Goal: Task Accomplishment & Management: Complete application form

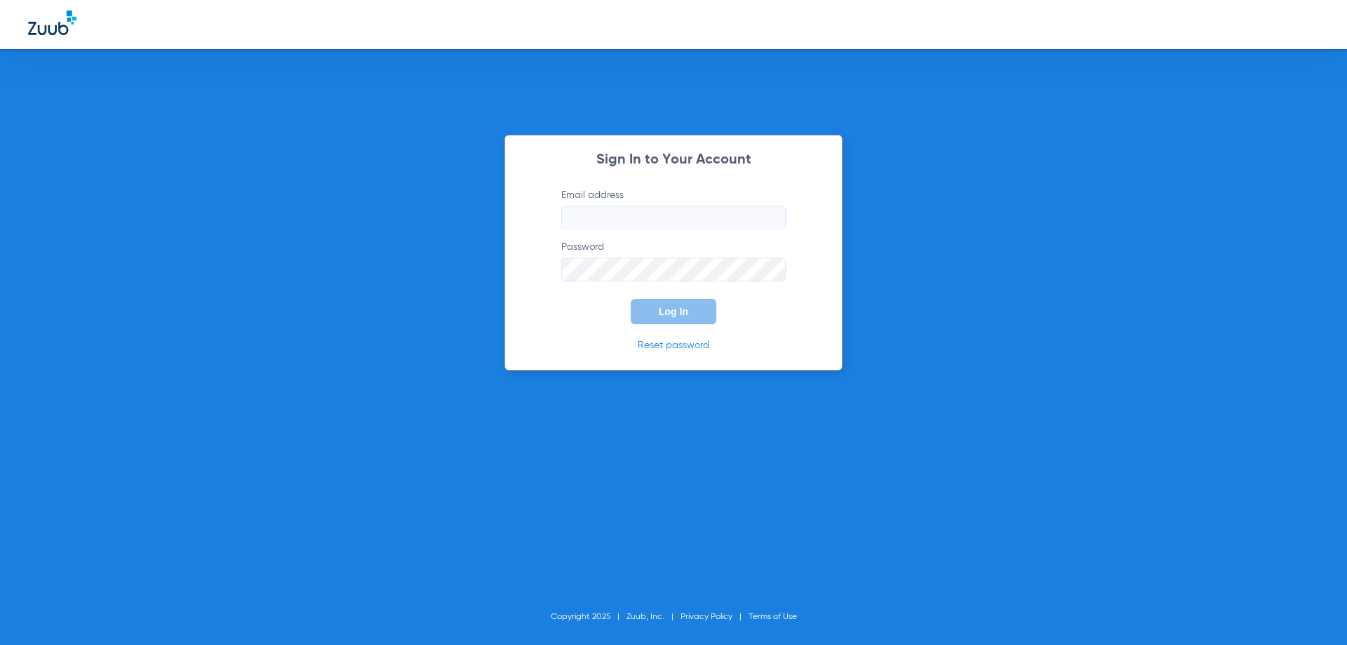
type input "[EMAIL_ADDRESS][DOMAIN_NAME]"
click at [665, 320] on button "Log In" at bounding box center [674, 311] width 86 height 25
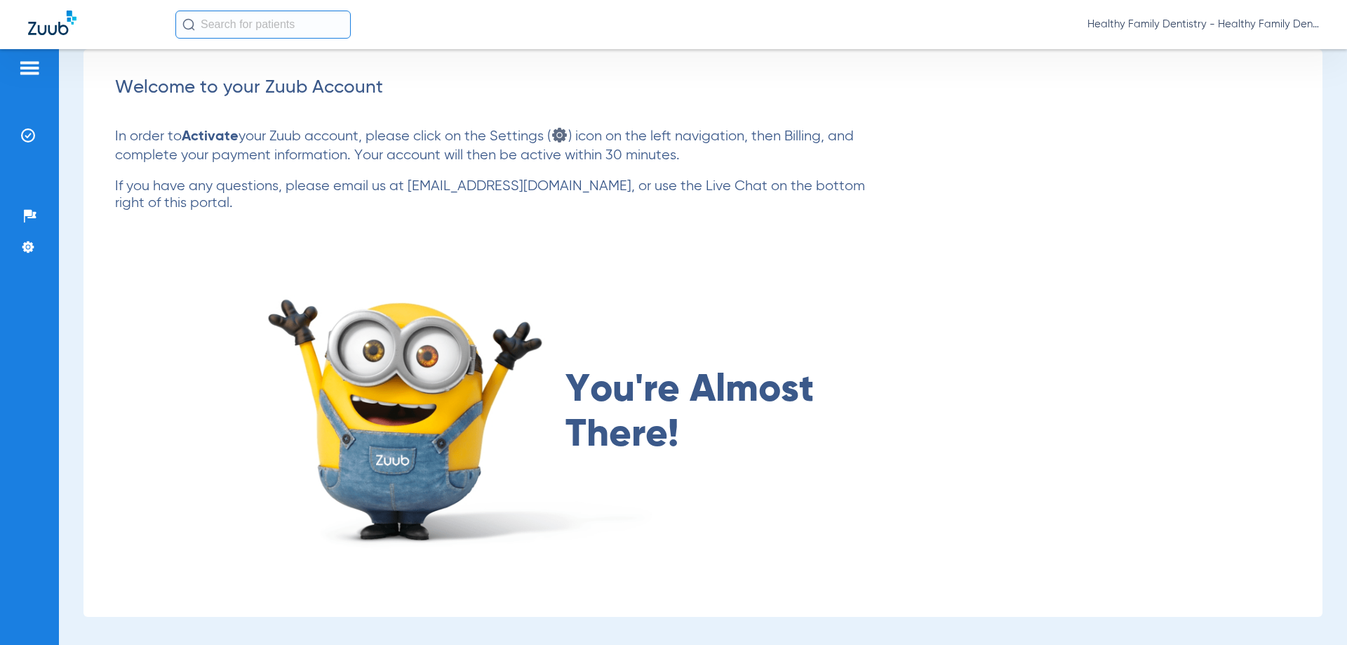
click at [29, 62] on img at bounding box center [29, 68] width 22 height 17
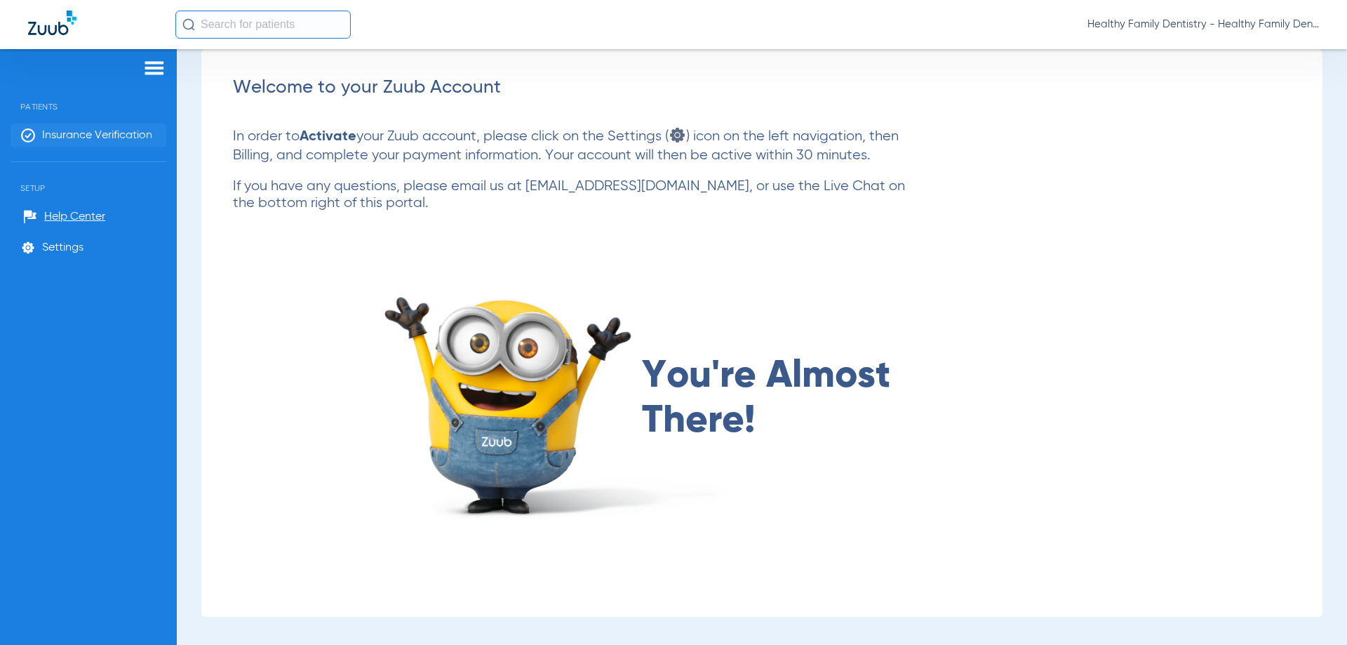
click at [138, 136] on span "Insurance Verification" at bounding box center [97, 135] width 110 height 14
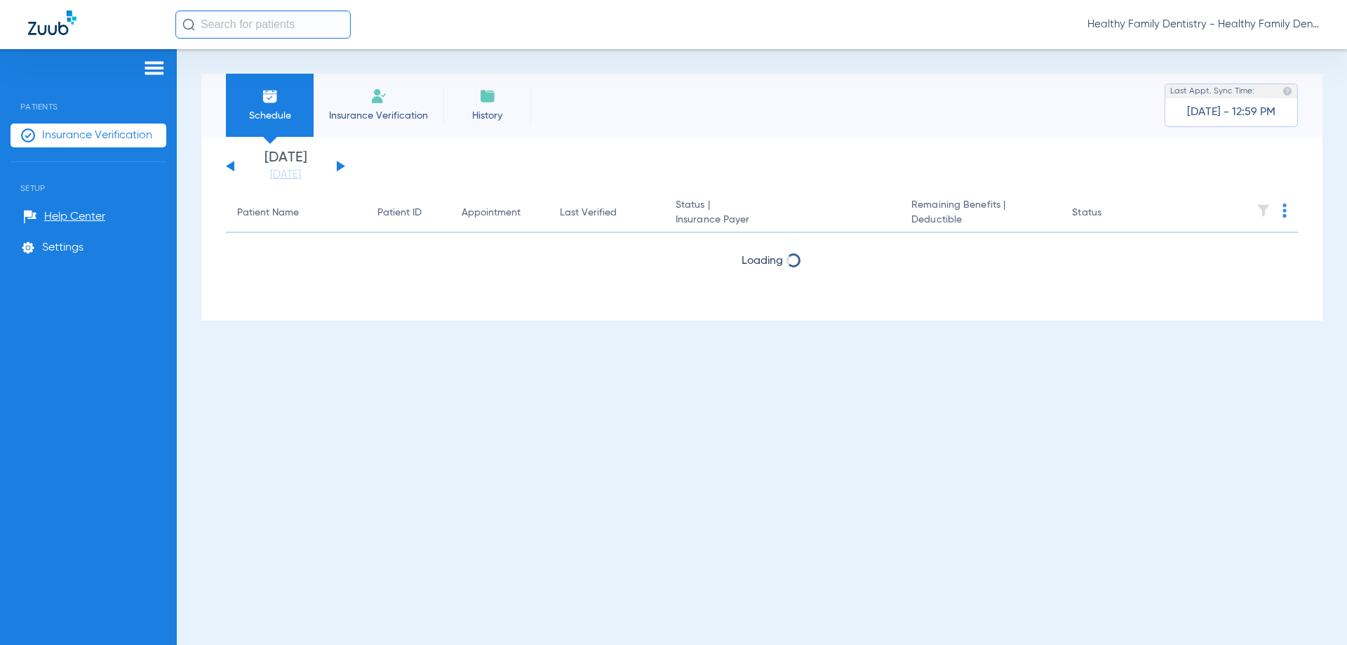
click at [341, 166] on button at bounding box center [341, 166] width 8 height 11
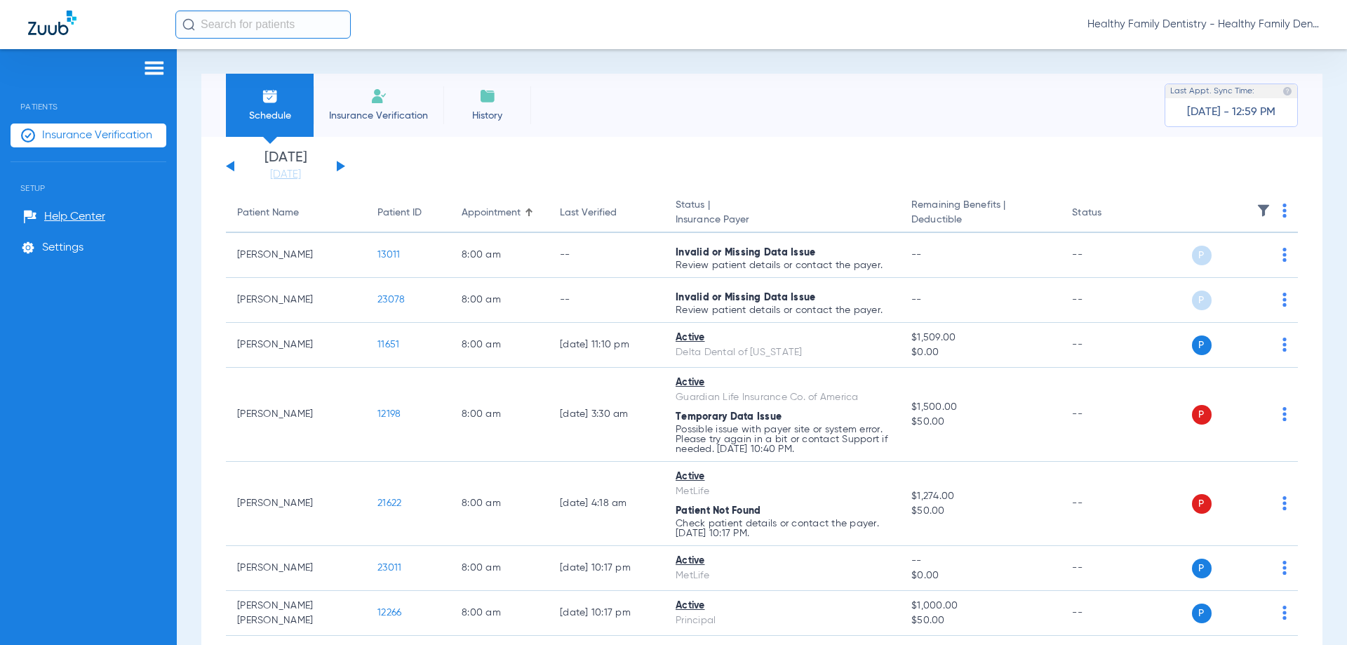
click at [341, 166] on button at bounding box center [341, 166] width 8 height 11
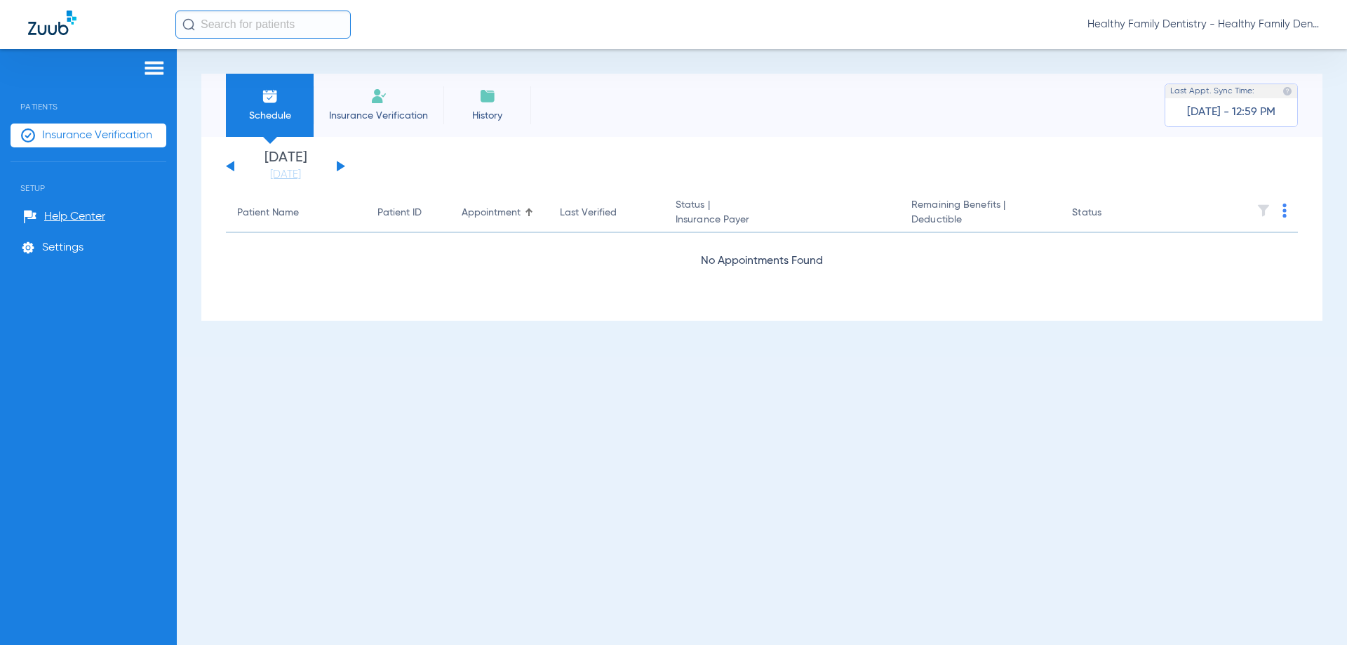
click at [341, 166] on button at bounding box center [341, 166] width 8 height 11
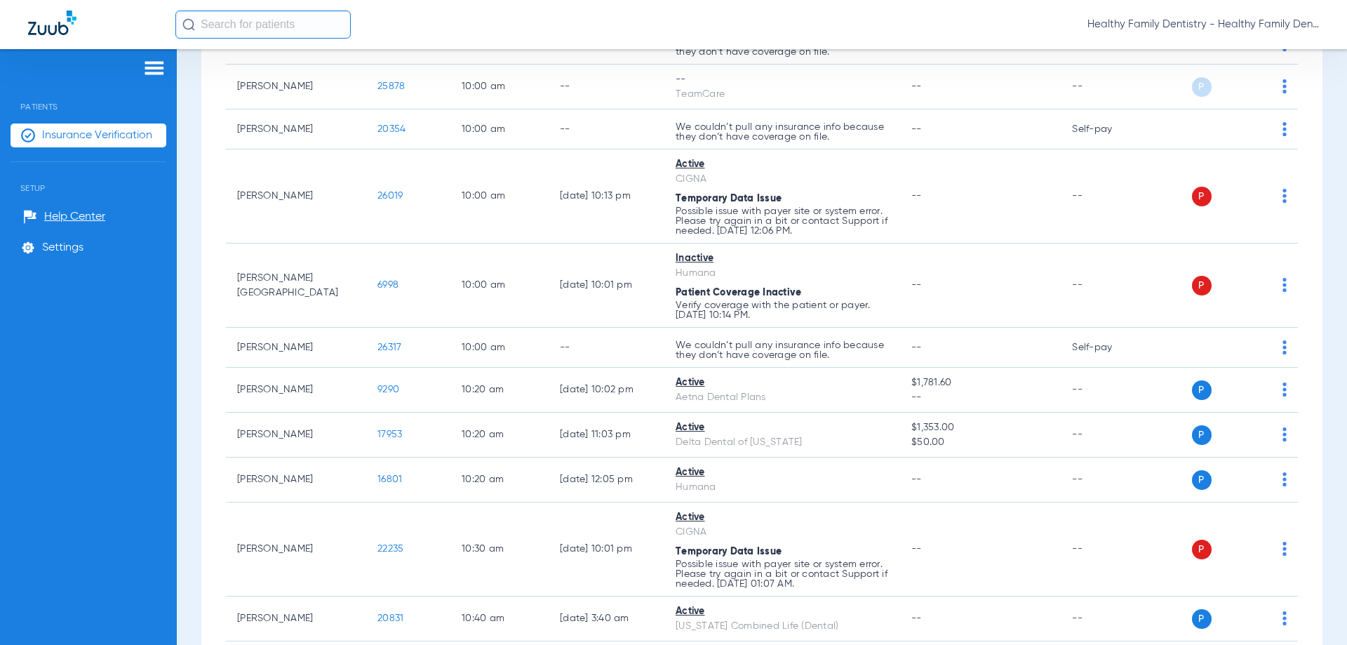
scroll to position [1340, 0]
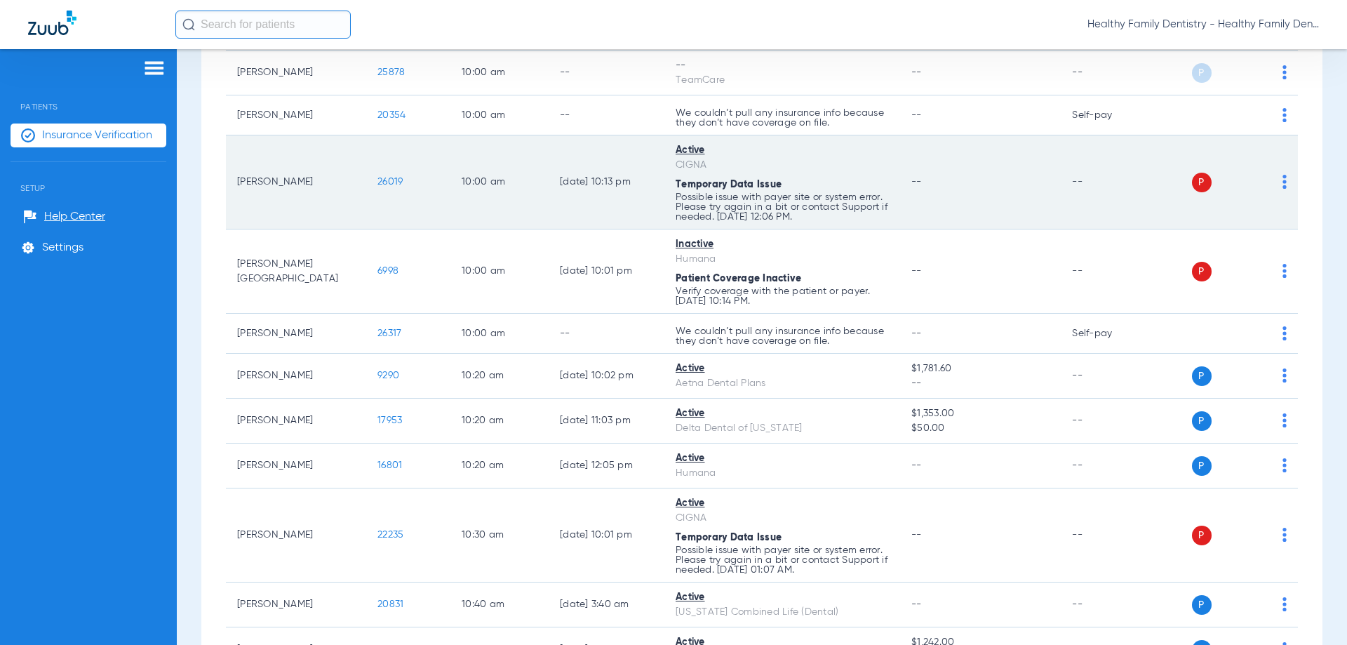
click at [390, 184] on span "26019" at bounding box center [389, 182] width 25 height 10
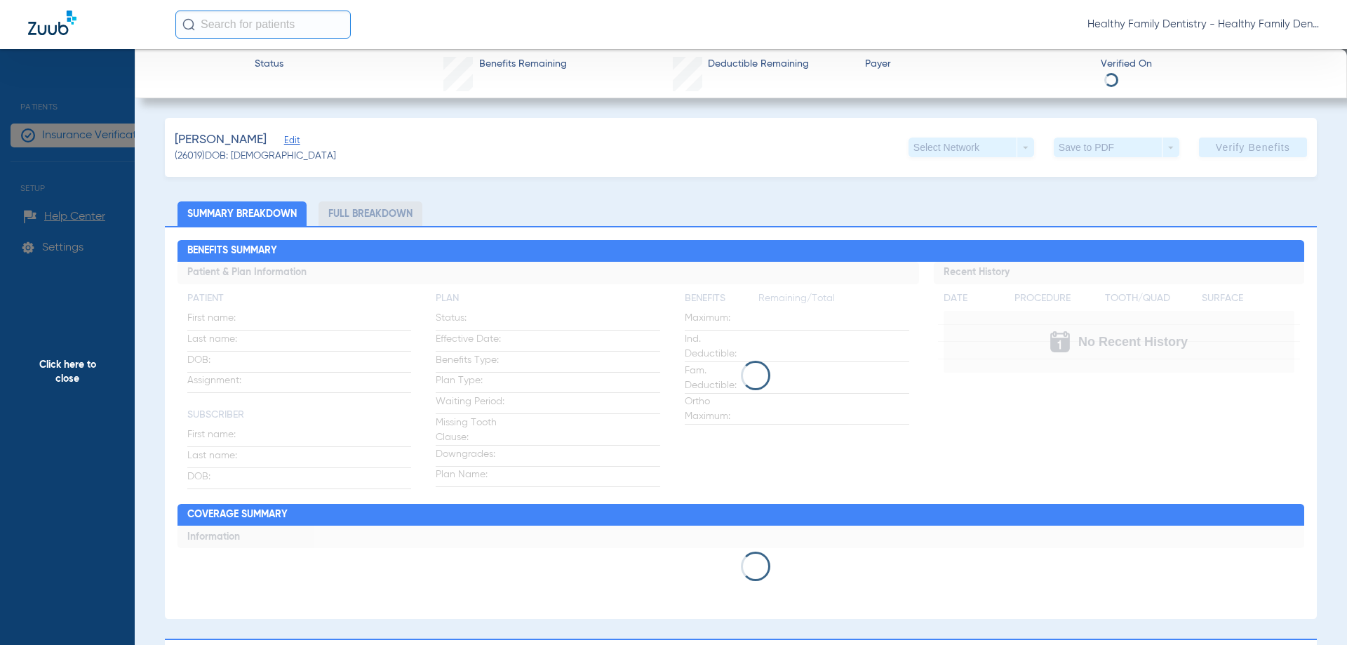
click at [297, 140] on span "Edit" at bounding box center [290, 141] width 13 height 13
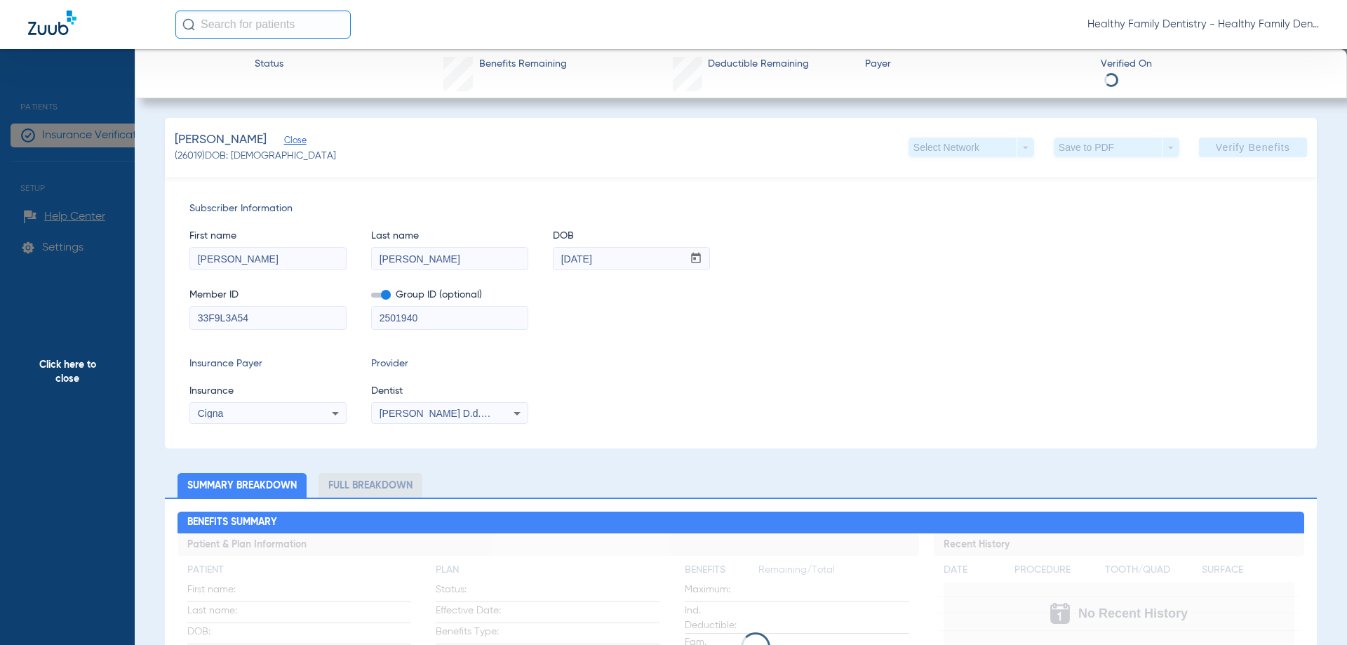
drag, startPoint x: 196, startPoint y: 321, endPoint x: 265, endPoint y: 321, distance: 69.5
click at [265, 321] on input "33F9L3A54" at bounding box center [268, 318] width 156 height 22
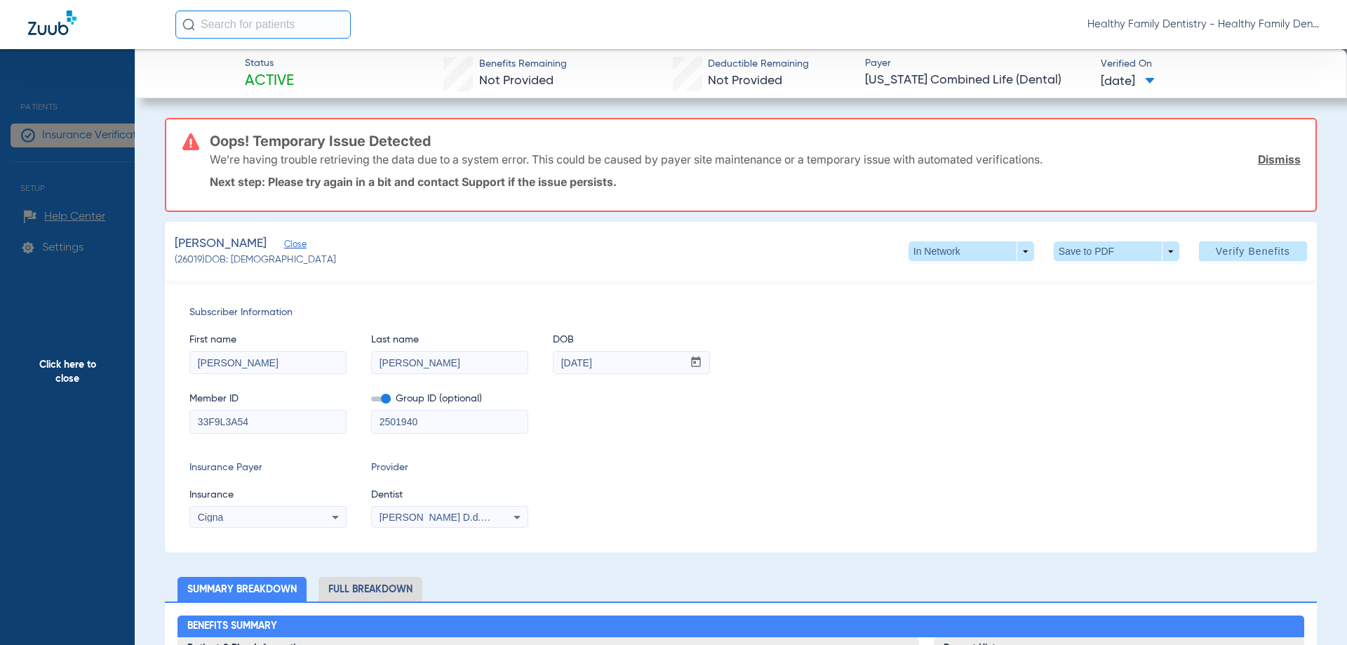
click at [197, 437] on div "Subscriber Information First name [PERSON_NAME] Last name [PERSON_NAME] DOB mm …" at bounding box center [741, 417] width 1152 height 272
click at [196, 420] on input "33F9L3A54" at bounding box center [268, 421] width 156 height 22
drag, startPoint x: 196, startPoint y: 420, endPoint x: 264, endPoint y: 417, distance: 67.4
click at [264, 417] on input "33F9L3A54" at bounding box center [268, 421] width 156 height 22
click at [85, 369] on span "Click here to close" at bounding box center [67, 371] width 135 height 645
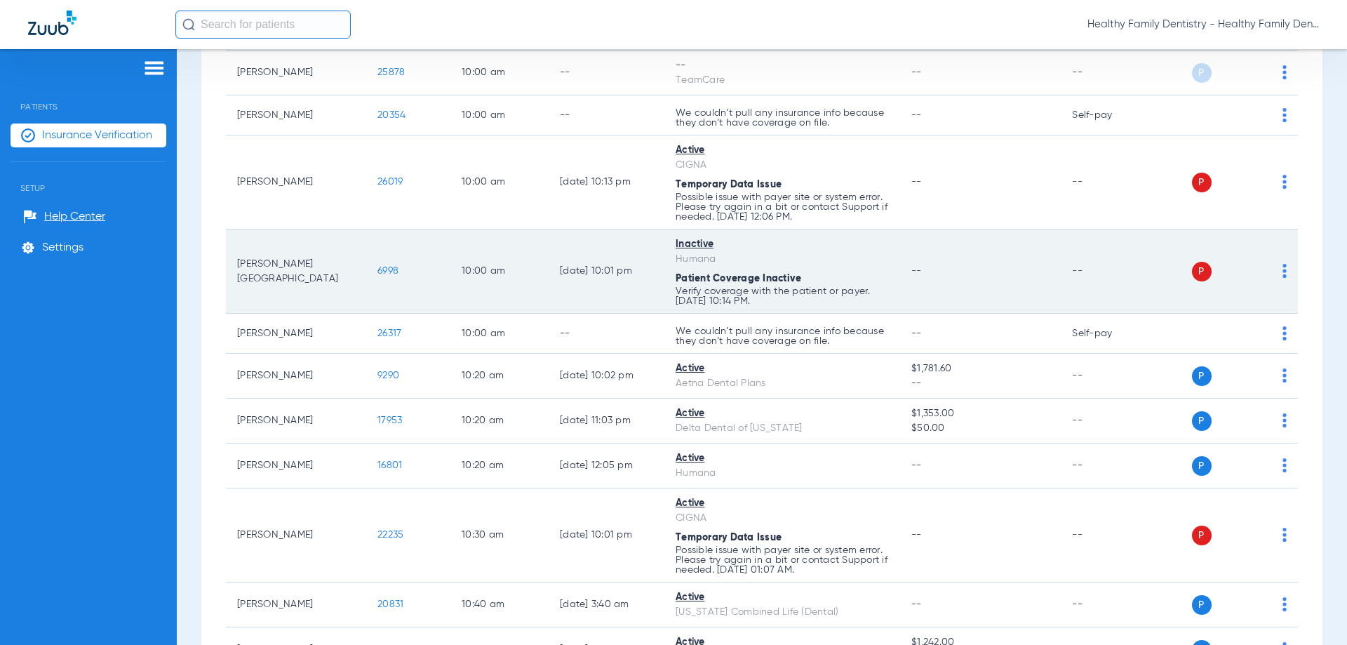
click at [382, 268] on span "6998" at bounding box center [387, 271] width 21 height 10
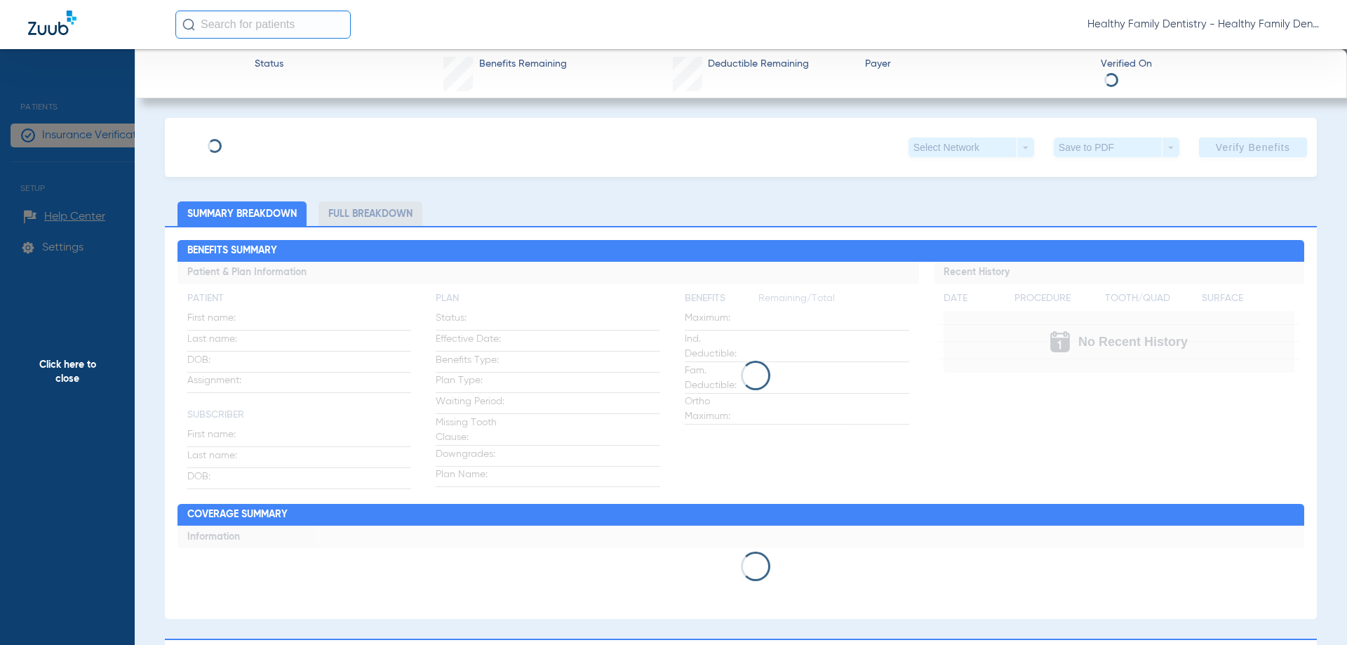
type input "[PERSON_NAME]"
type input "[GEOGRAPHIC_DATA]"
type input "[DATE]"
type input "H40133028"
type input "675717"
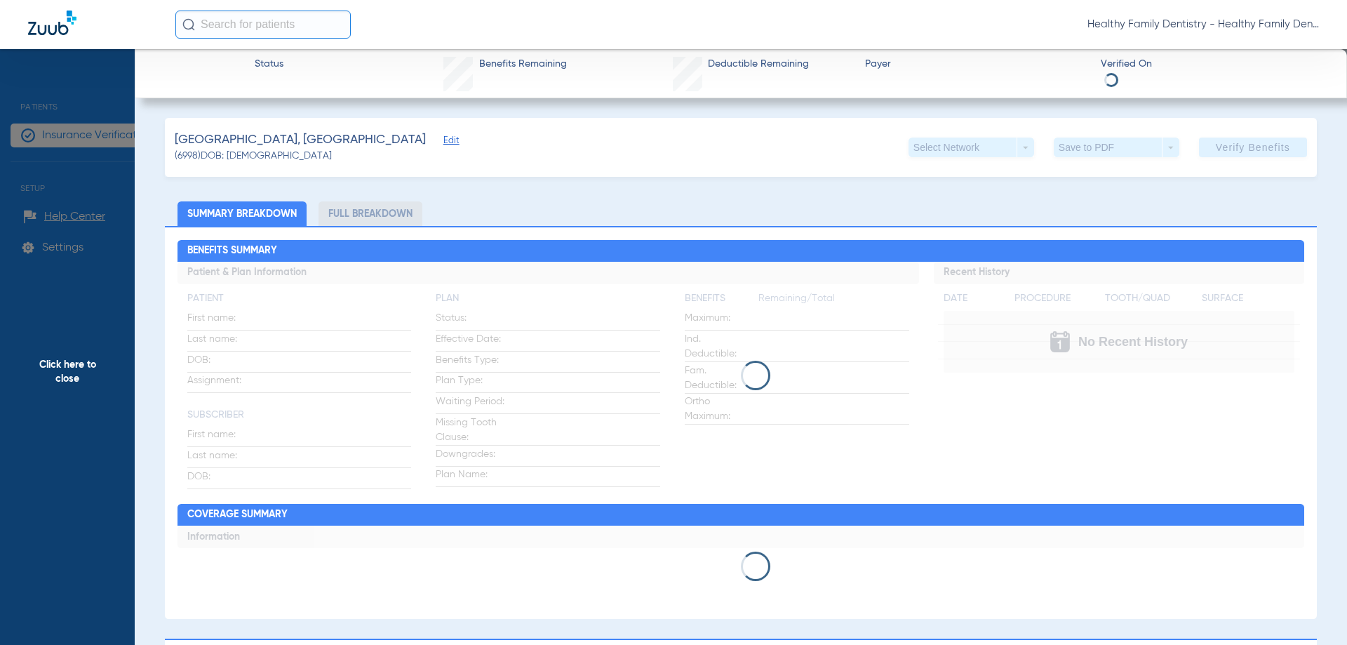
click at [443, 140] on span "Edit" at bounding box center [449, 141] width 13 height 13
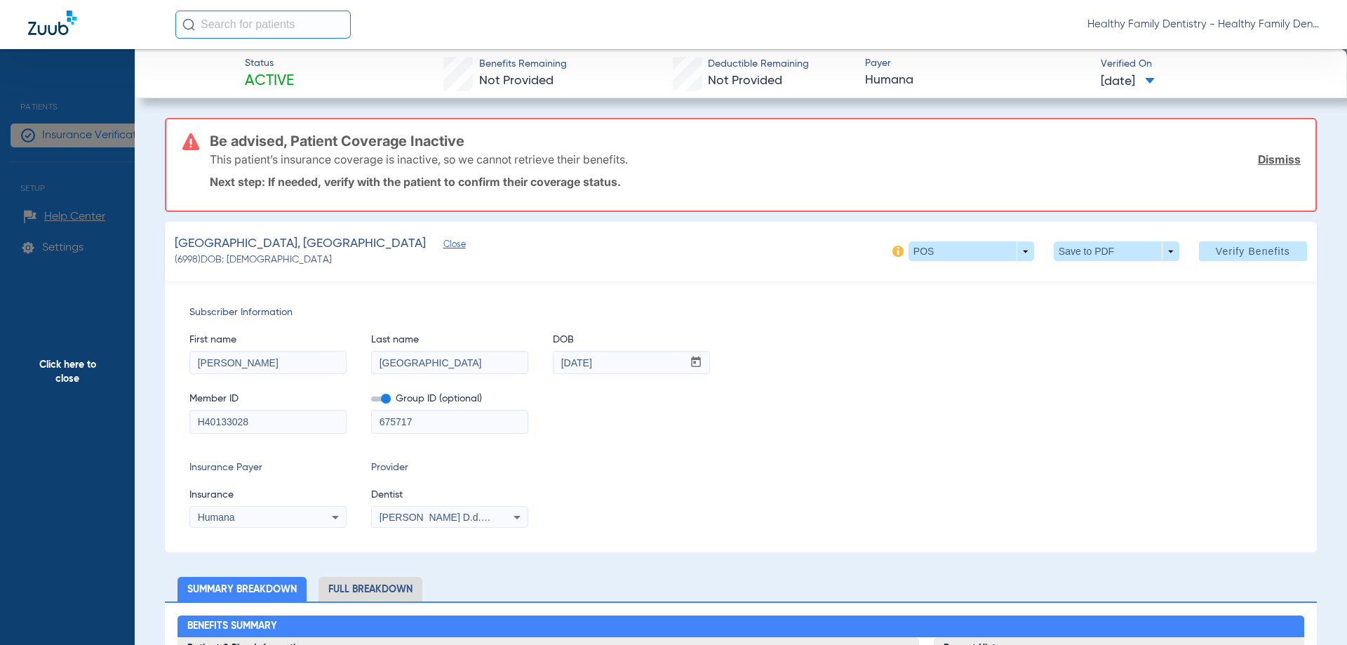
drag, startPoint x: 192, startPoint y: 315, endPoint x: 300, endPoint y: 315, distance: 107.4
click at [300, 315] on span "Subscriber Information" at bounding box center [740, 312] width 1103 height 15
click at [266, 392] on div "Member ID H40133028" at bounding box center [267, 406] width 157 height 54
drag, startPoint x: 198, startPoint y: 415, endPoint x: 277, endPoint y: 419, distance: 79.4
click at [277, 419] on input "H40133028" at bounding box center [268, 421] width 156 height 22
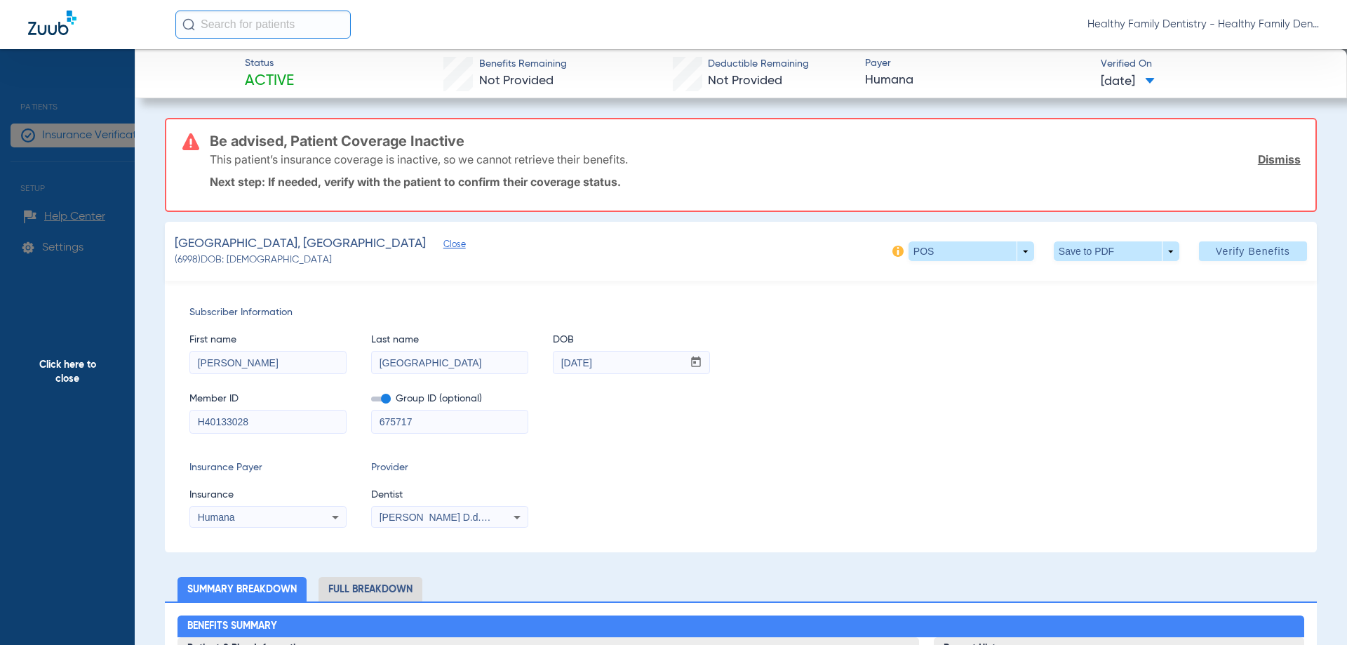
click at [83, 371] on span "Click here to close" at bounding box center [67, 371] width 135 height 645
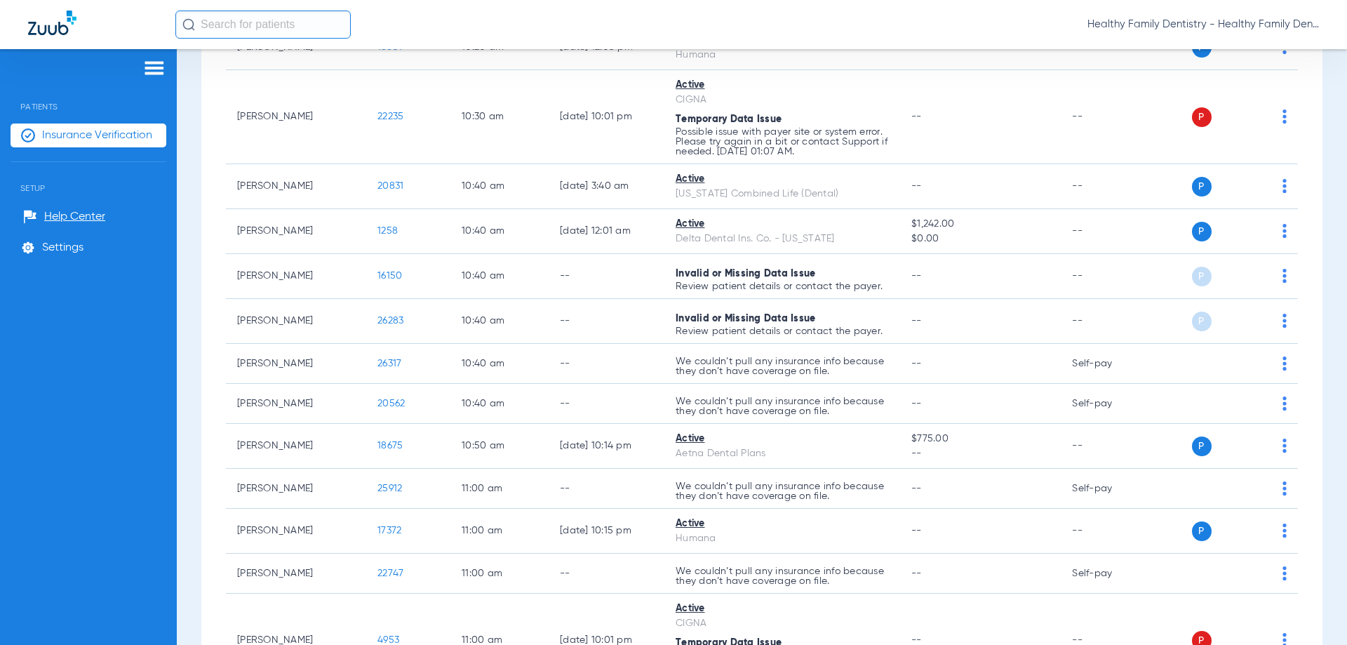
scroll to position [1787, 0]
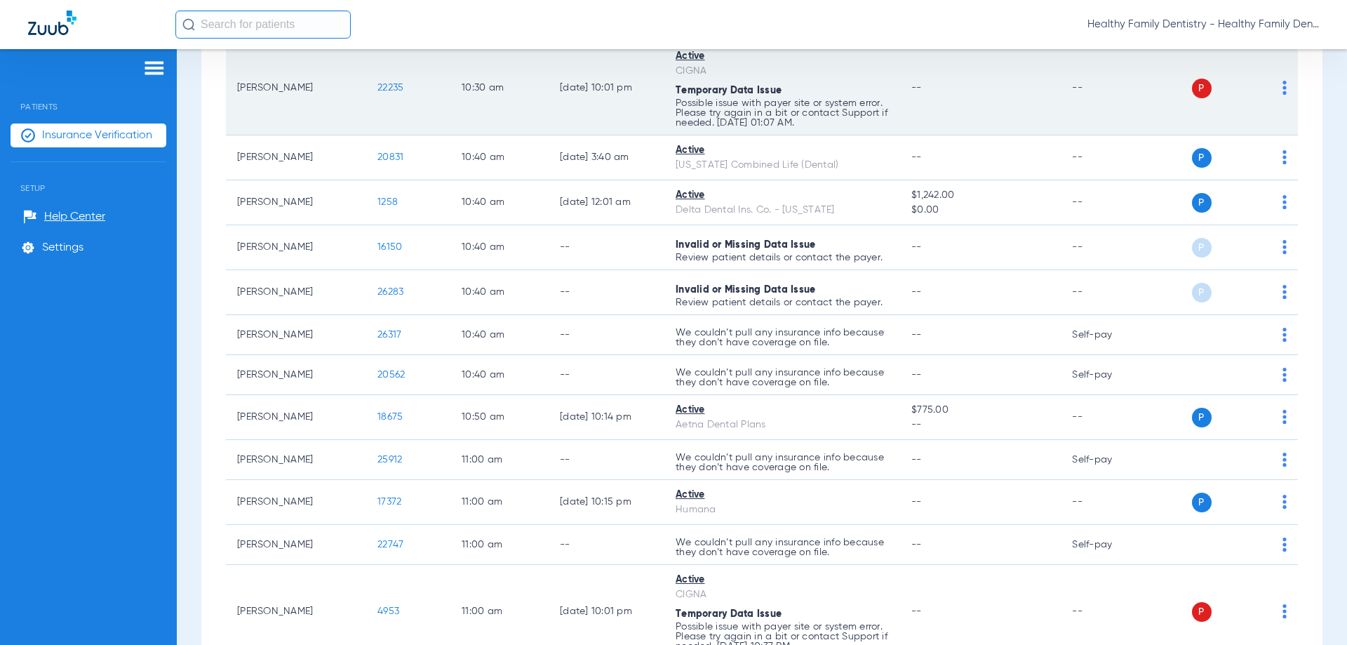
click at [392, 88] on span "22235" at bounding box center [390, 88] width 26 height 10
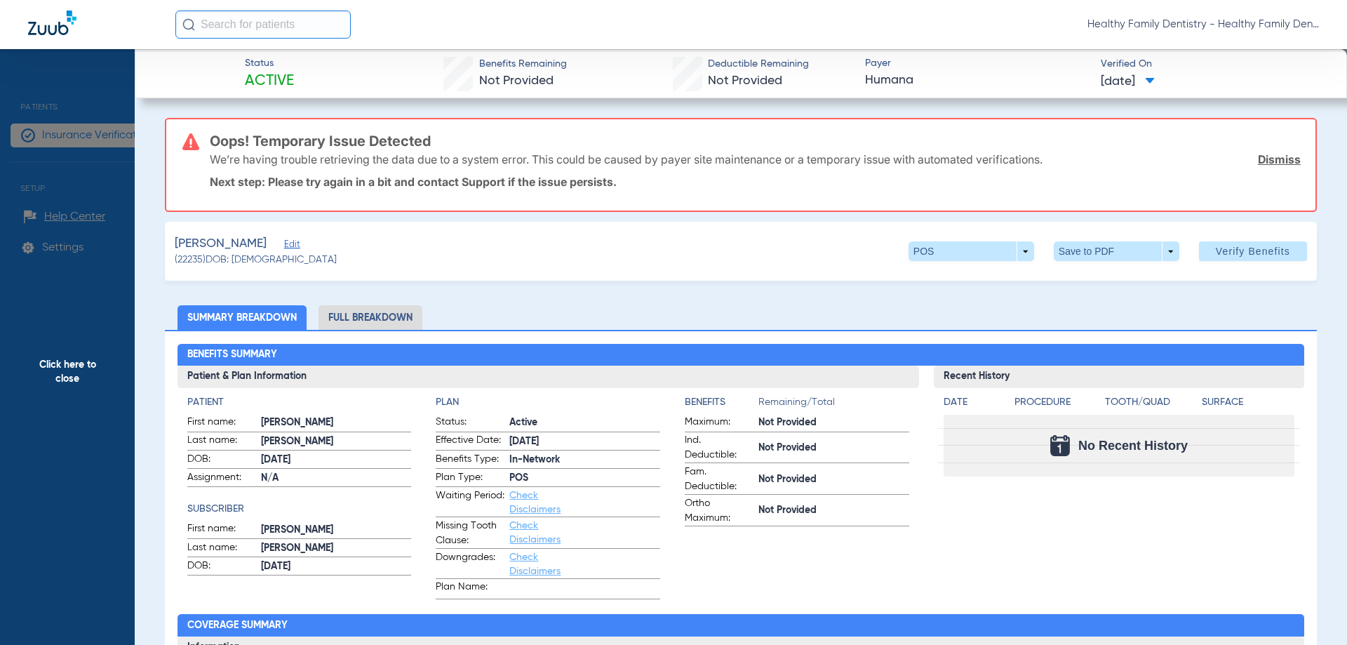
click at [284, 246] on span "Edit" at bounding box center [290, 245] width 13 height 13
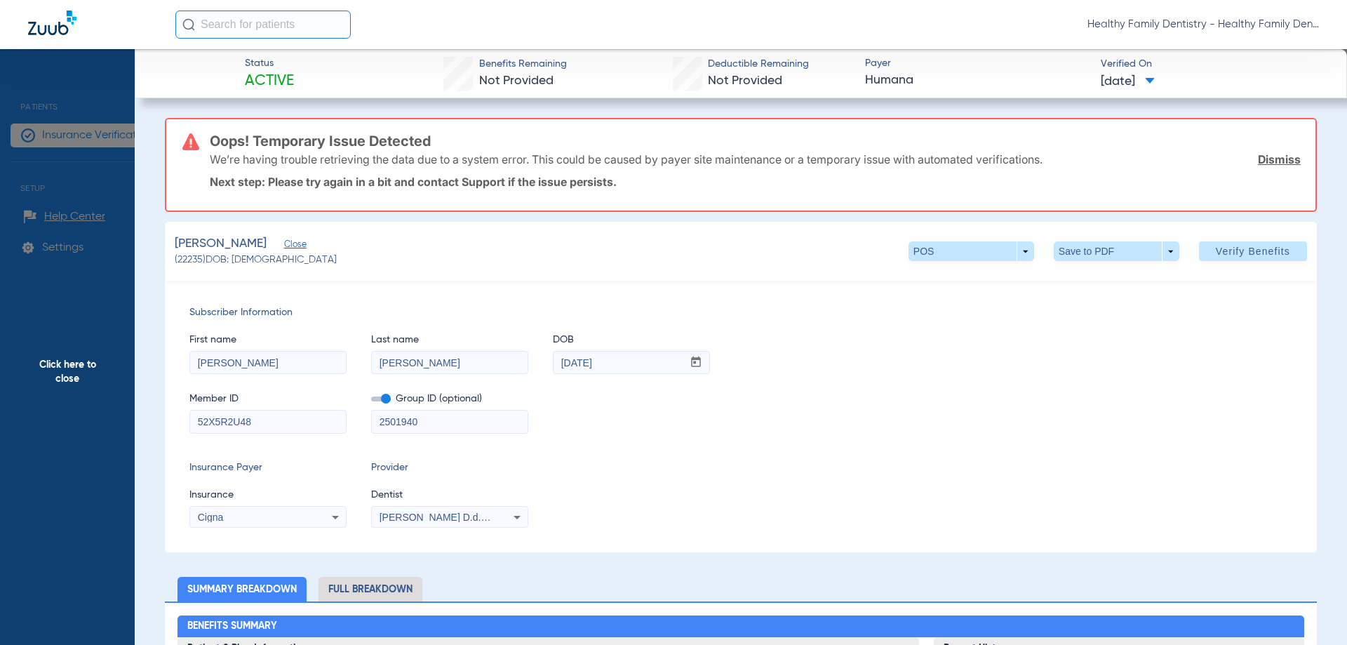
drag, startPoint x: 190, startPoint y: 424, endPoint x: 246, endPoint y: 422, distance: 55.4
click at [268, 421] on input "52X5R2U48" at bounding box center [268, 421] width 156 height 22
click at [75, 372] on span "Click here to close" at bounding box center [67, 371] width 135 height 645
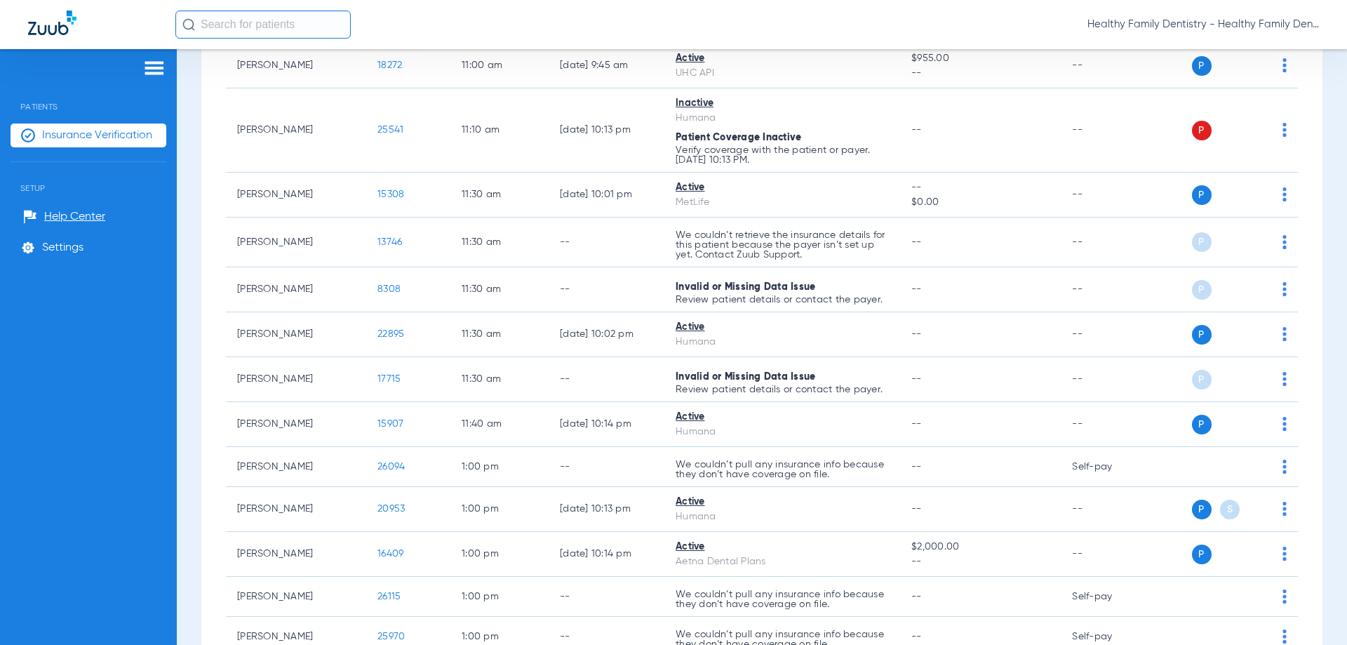
scroll to position [2432, 0]
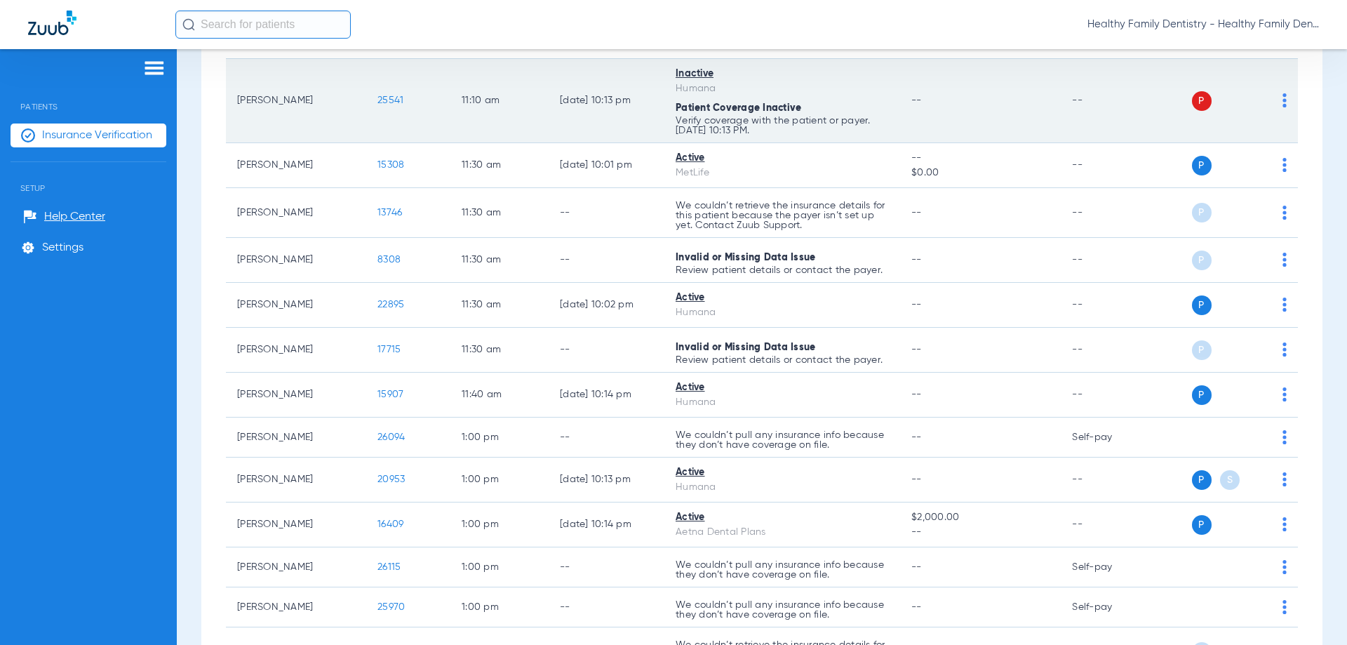
click at [385, 98] on span "25541" at bounding box center [390, 100] width 26 height 10
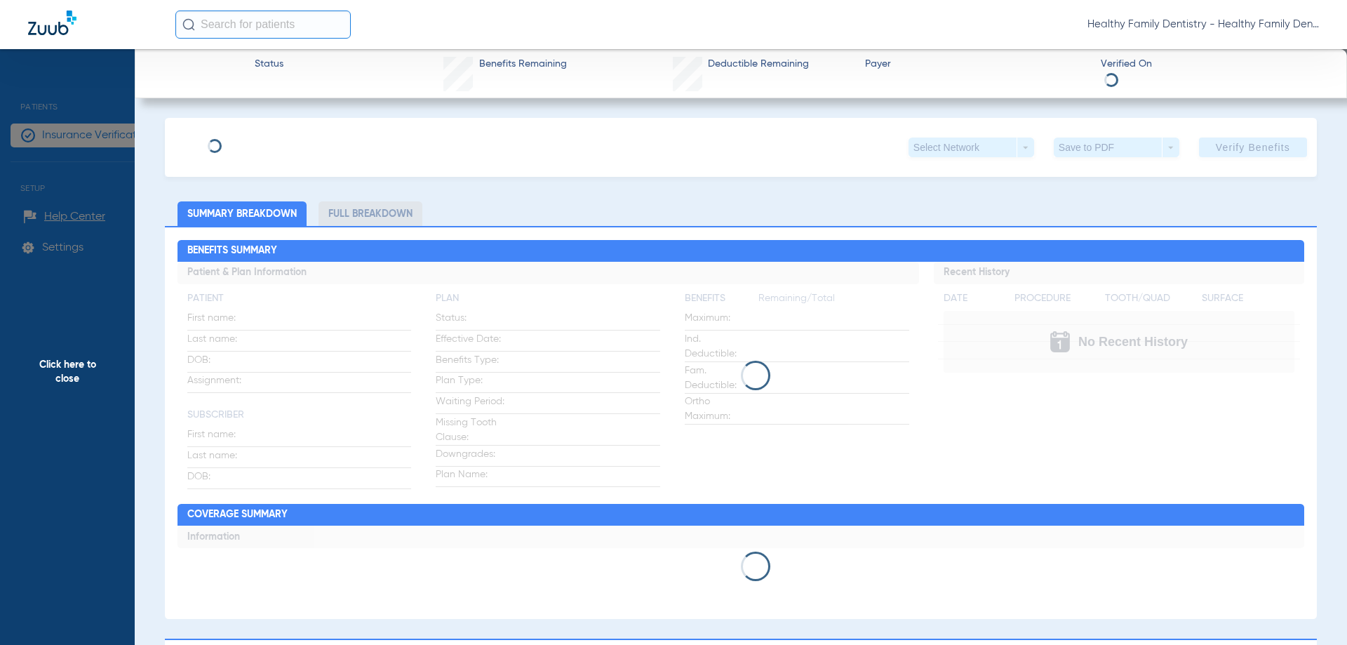
type input "[PERSON_NAME]"
type input "[DATE]"
type input "H63347912"
type input "675717"
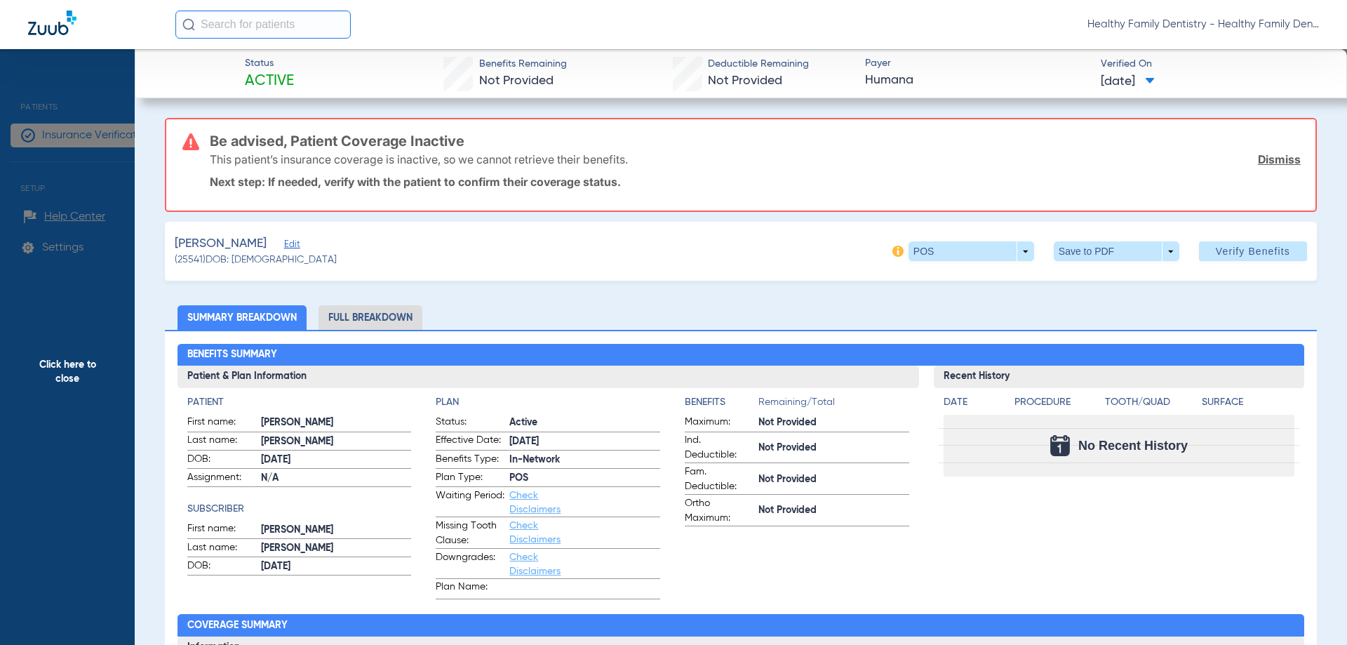
click at [284, 248] on span "Edit" at bounding box center [290, 245] width 13 height 13
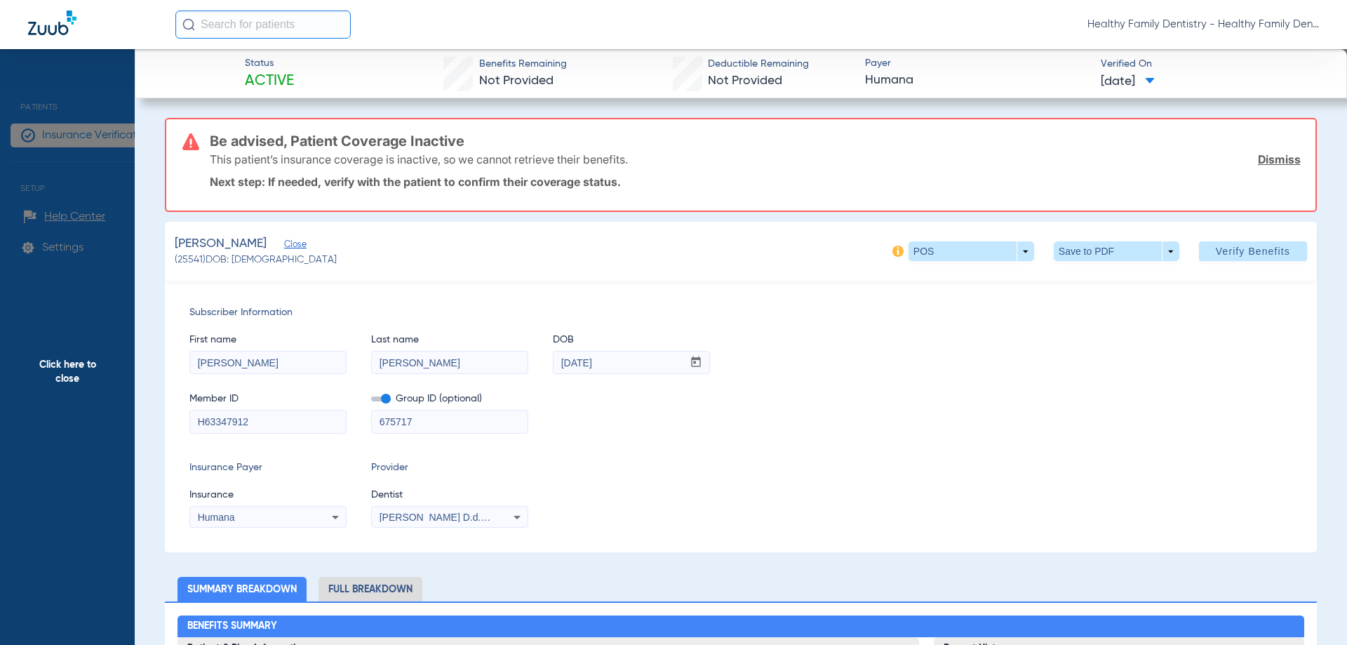
click at [197, 424] on input "H63347912" at bounding box center [268, 421] width 156 height 22
drag, startPoint x: 197, startPoint y: 424, endPoint x: 260, endPoint y: 423, distance: 62.5
click at [260, 423] on input "H63347912" at bounding box center [268, 421] width 156 height 22
click at [86, 372] on span "Click here to close" at bounding box center [67, 371] width 135 height 645
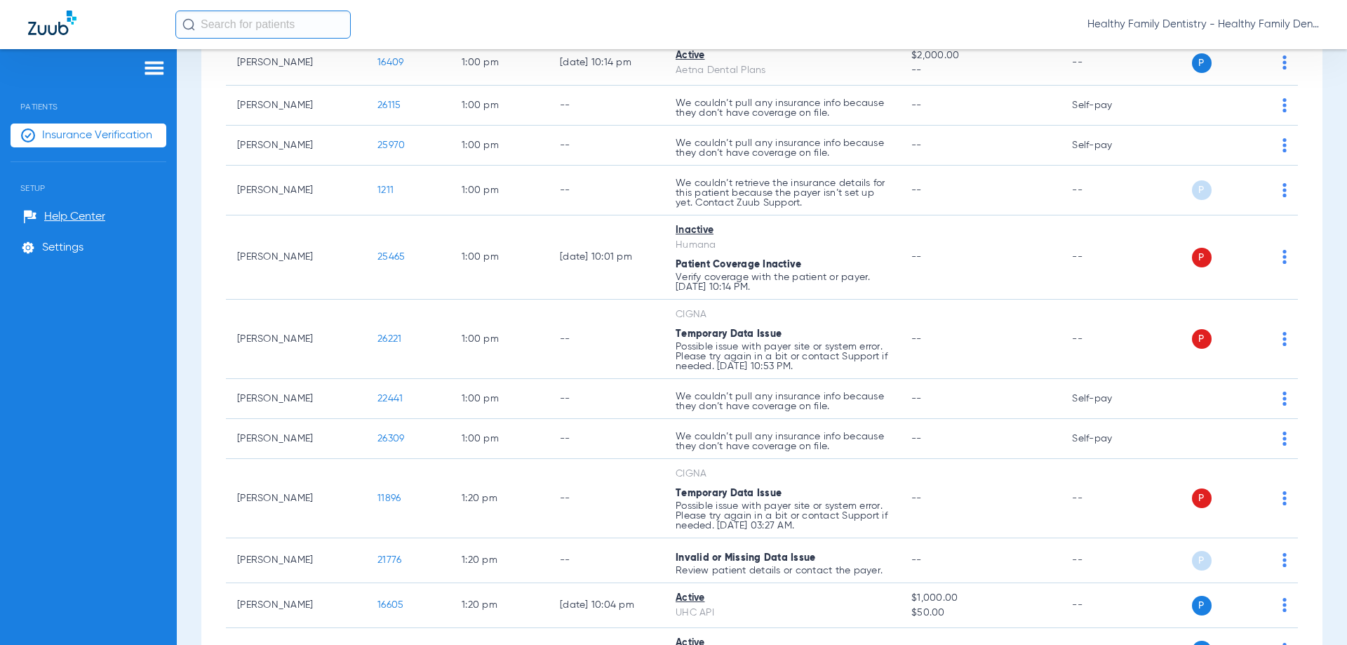
scroll to position [2915, 0]
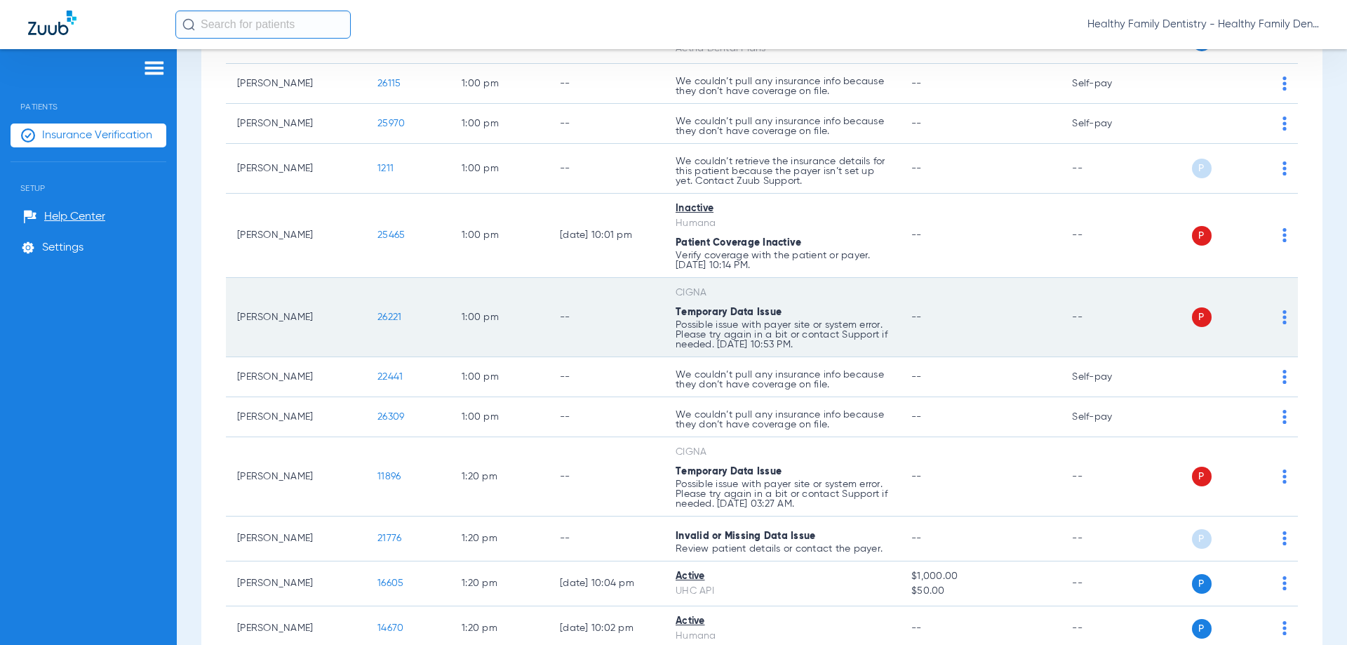
click at [389, 318] on span "26221" at bounding box center [389, 317] width 24 height 10
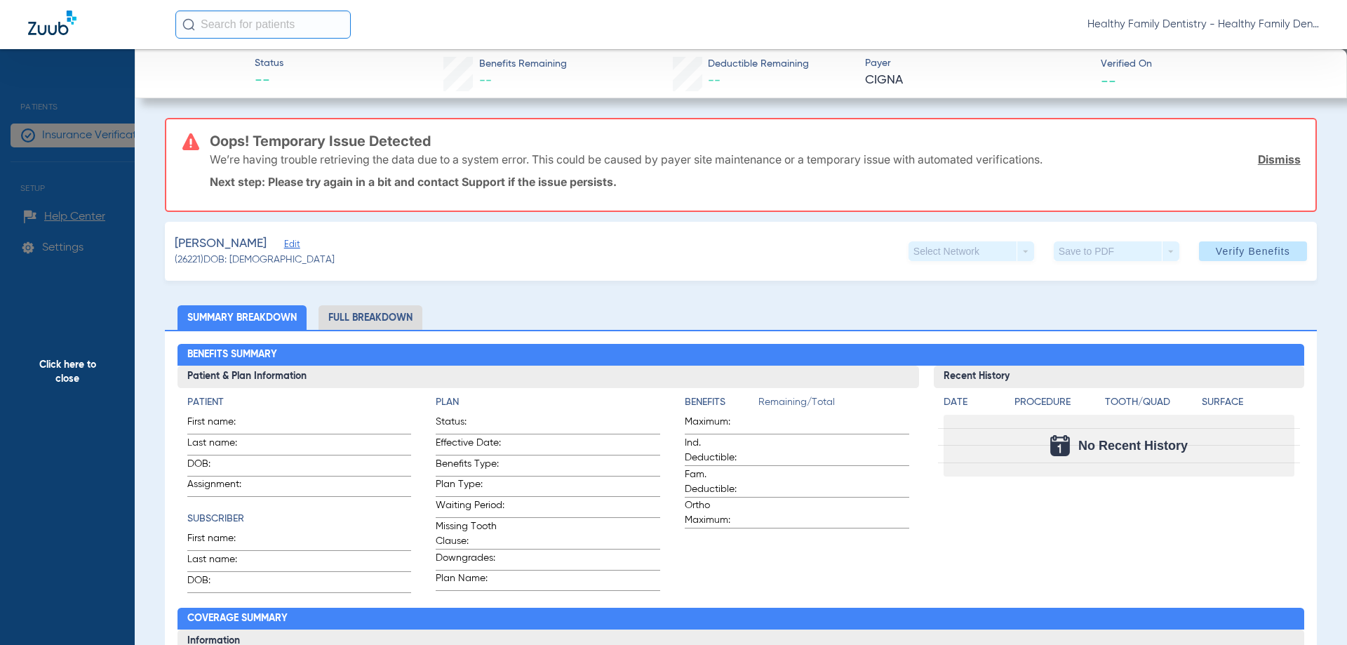
click at [284, 241] on span "Edit" at bounding box center [290, 245] width 13 height 13
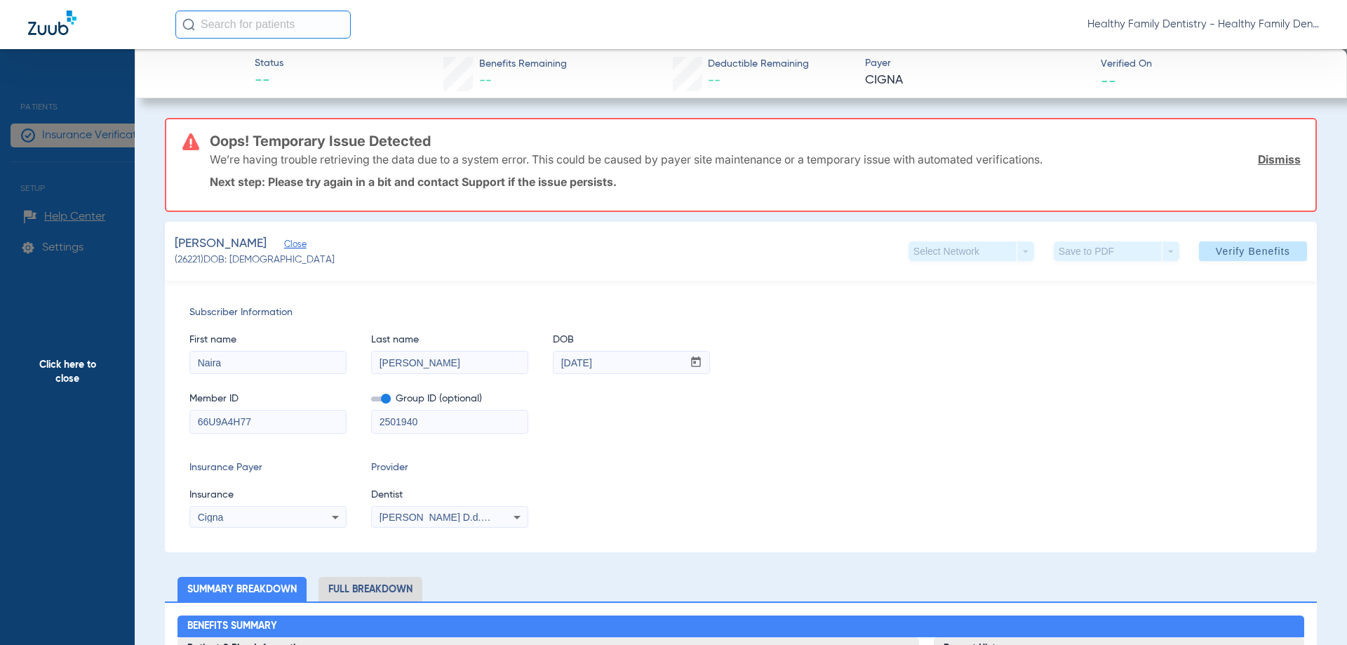
drag, startPoint x: 196, startPoint y: 421, endPoint x: 281, endPoint y: 424, distance: 85.6
click at [281, 424] on input "66U9A4H77" at bounding box center [268, 421] width 156 height 22
click at [71, 371] on span "Click here to close" at bounding box center [67, 371] width 135 height 645
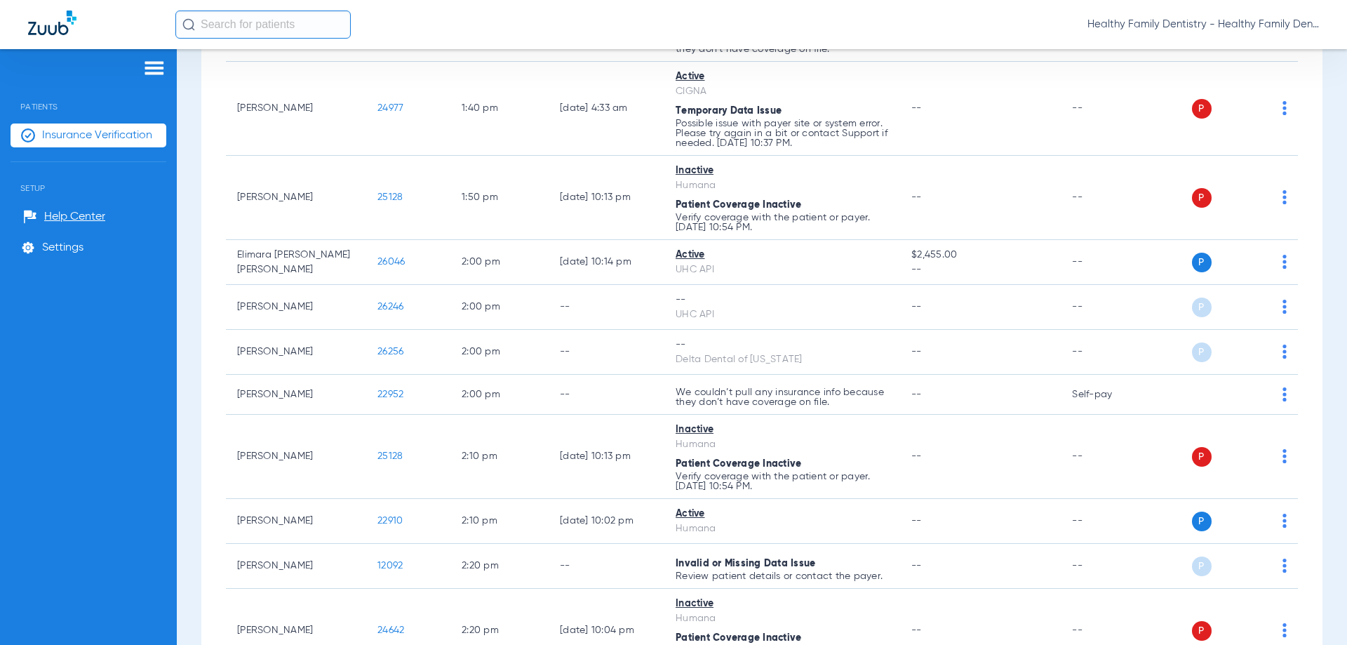
scroll to position [3604, 0]
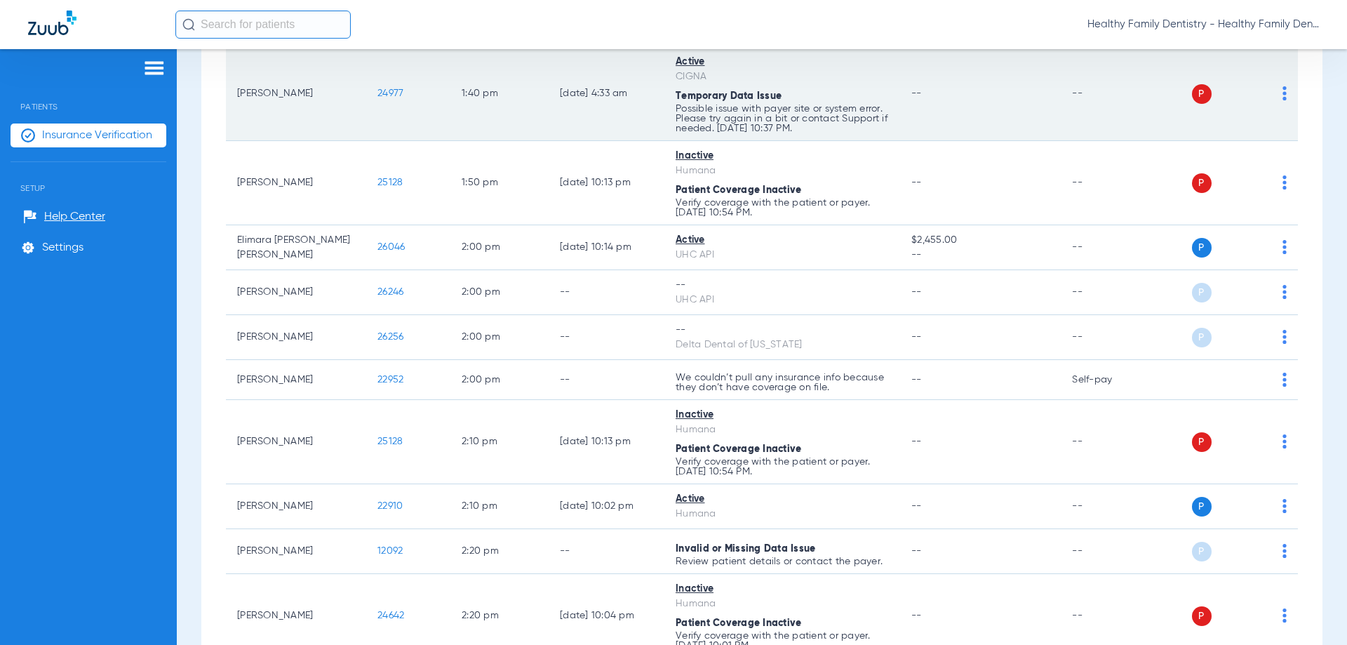
click at [386, 91] on span "24977" at bounding box center [390, 93] width 26 height 10
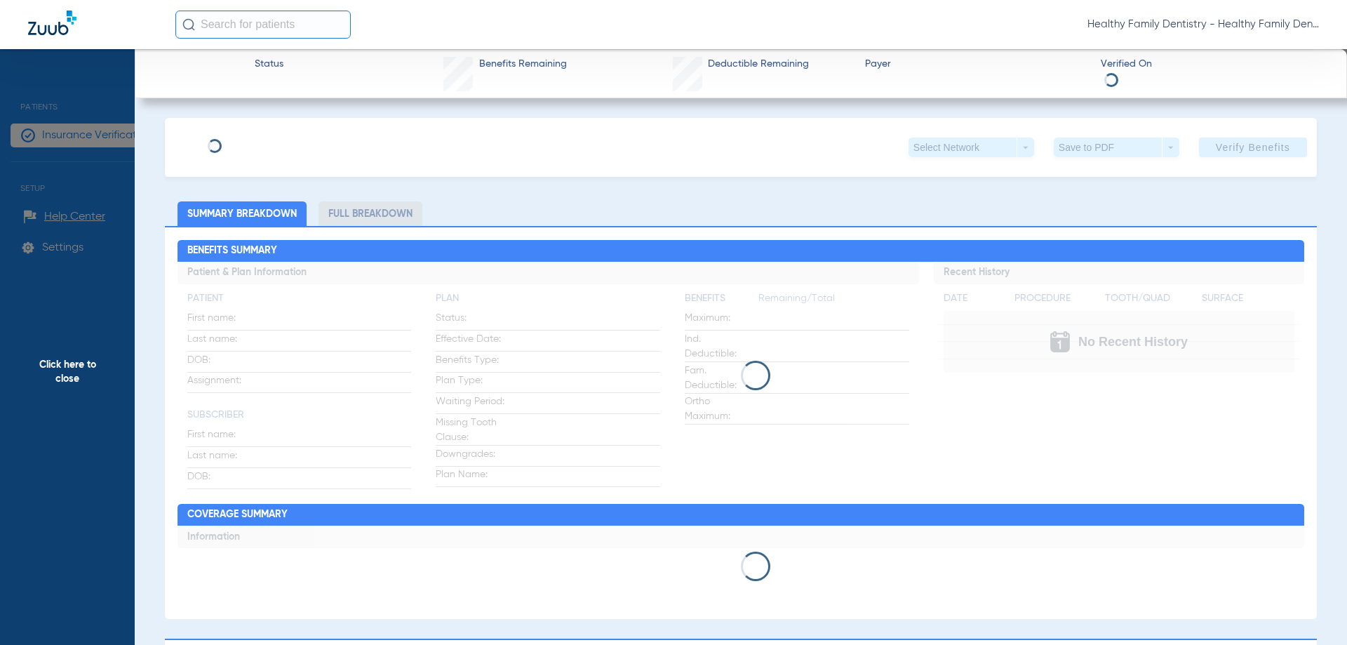
type input "[PERSON_NAME]"
type input "[DATE]"
type input "56L3F9X43"
type input "2501940"
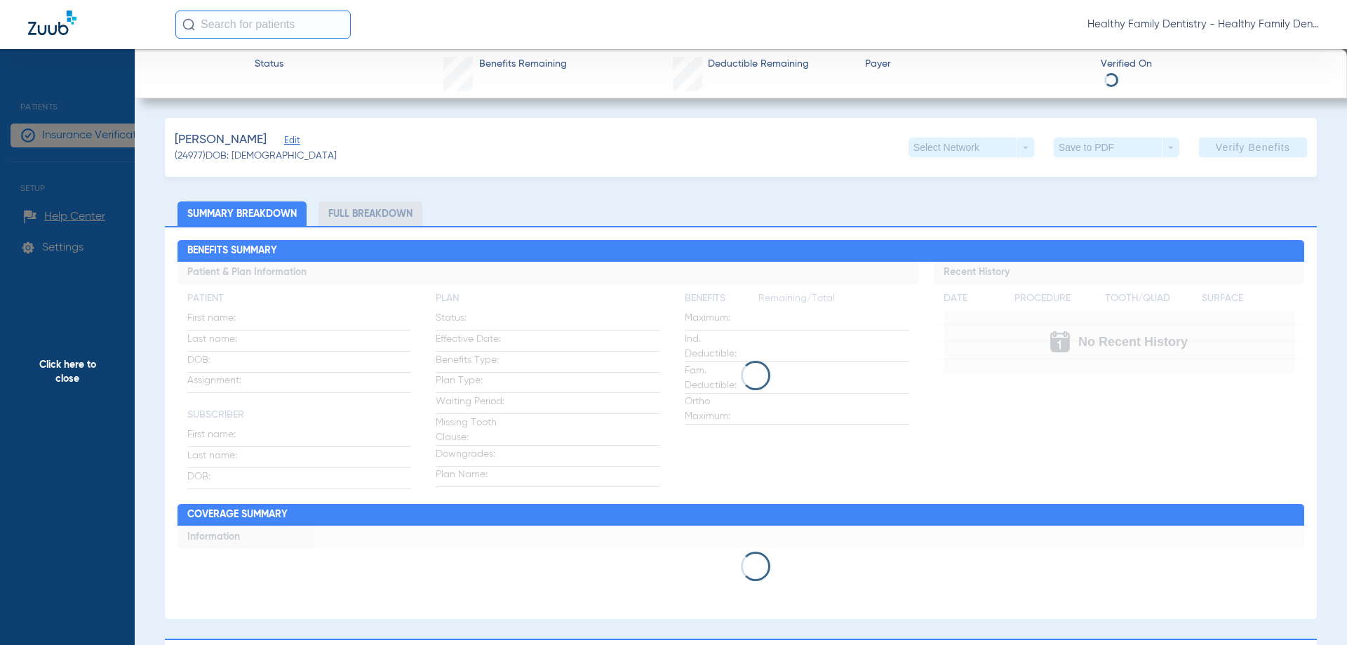
click at [297, 141] on span "Edit" at bounding box center [290, 141] width 13 height 13
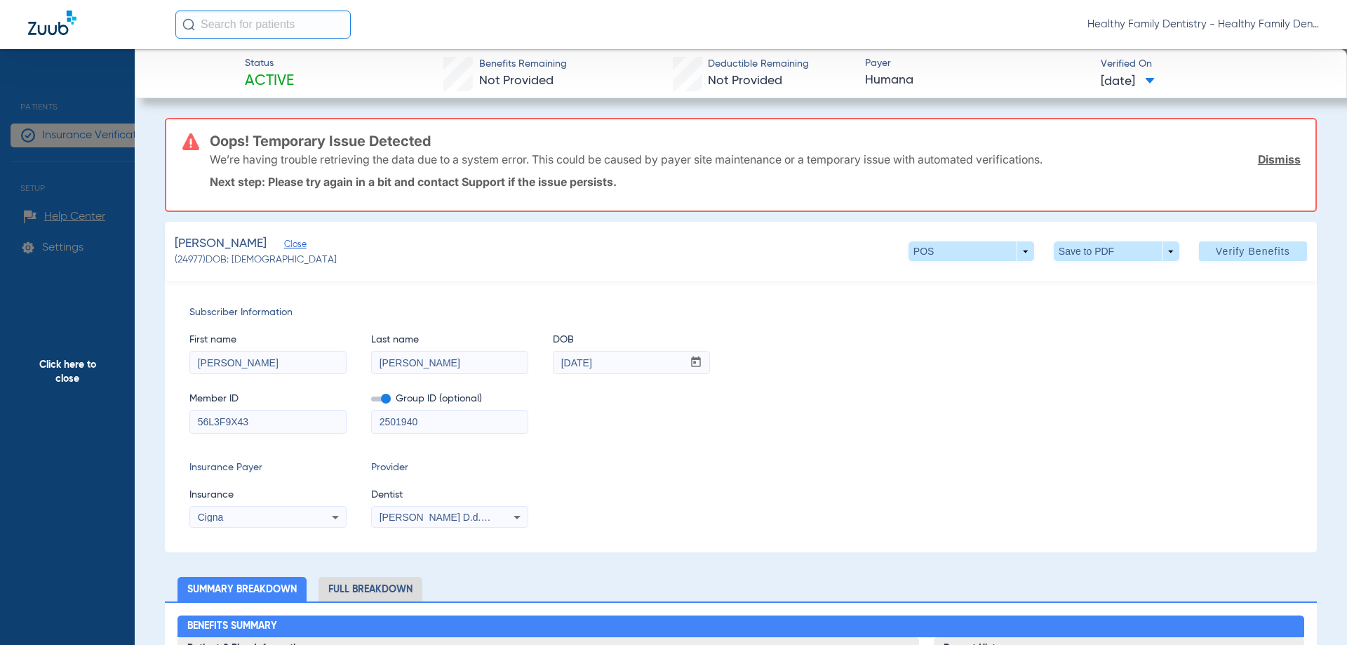
drag, startPoint x: 194, startPoint y: 422, endPoint x: 267, endPoint y: 424, distance: 72.3
click at [267, 424] on input "56L3F9X43" at bounding box center [268, 421] width 156 height 22
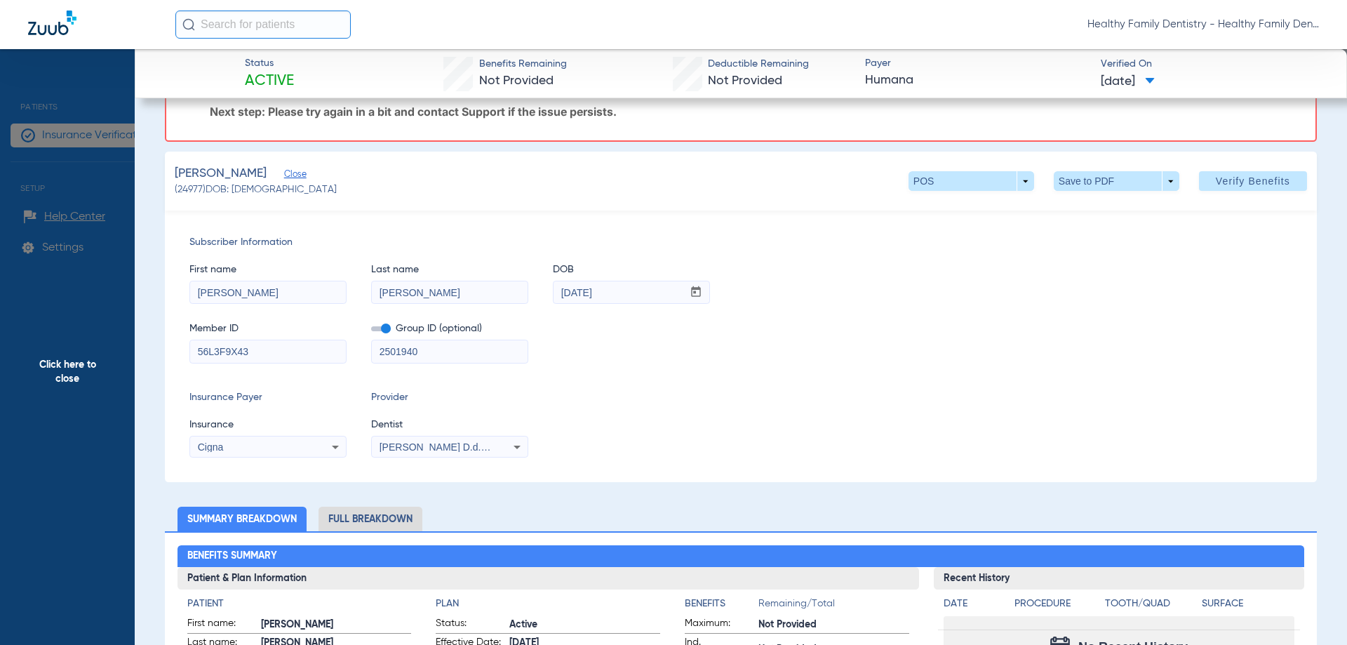
click at [94, 372] on span "Click here to close" at bounding box center [67, 371] width 135 height 645
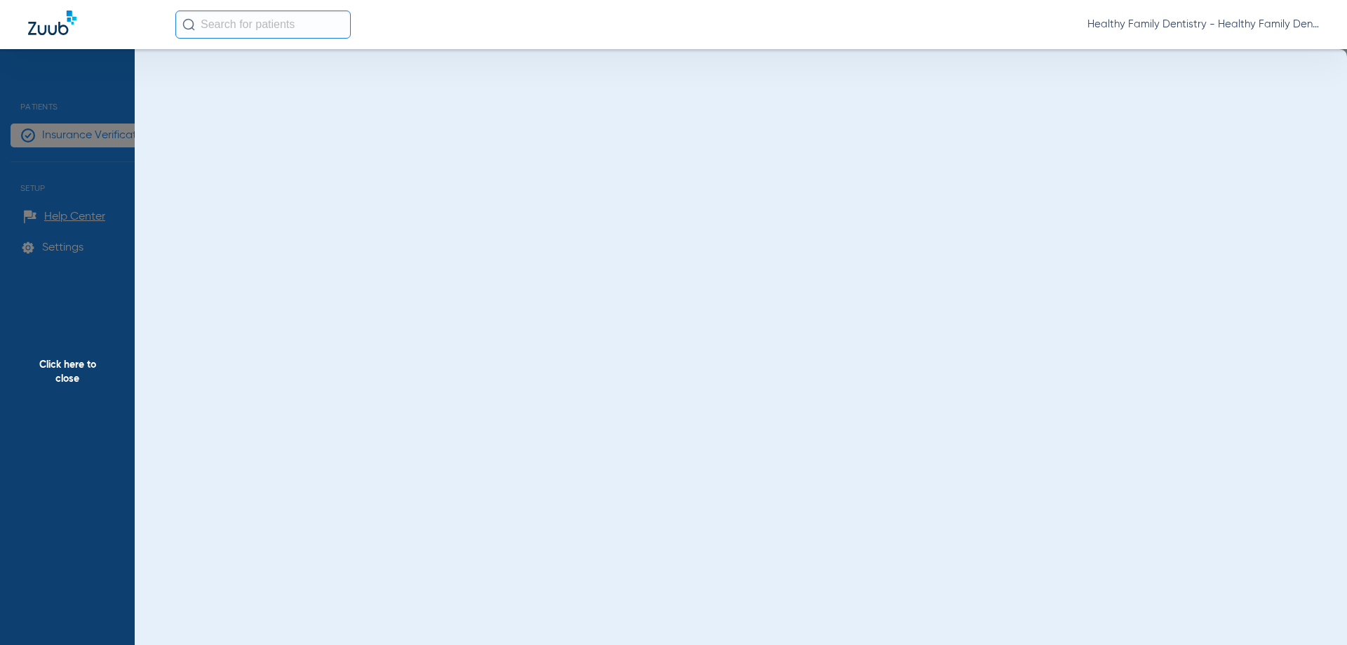
scroll to position [0, 0]
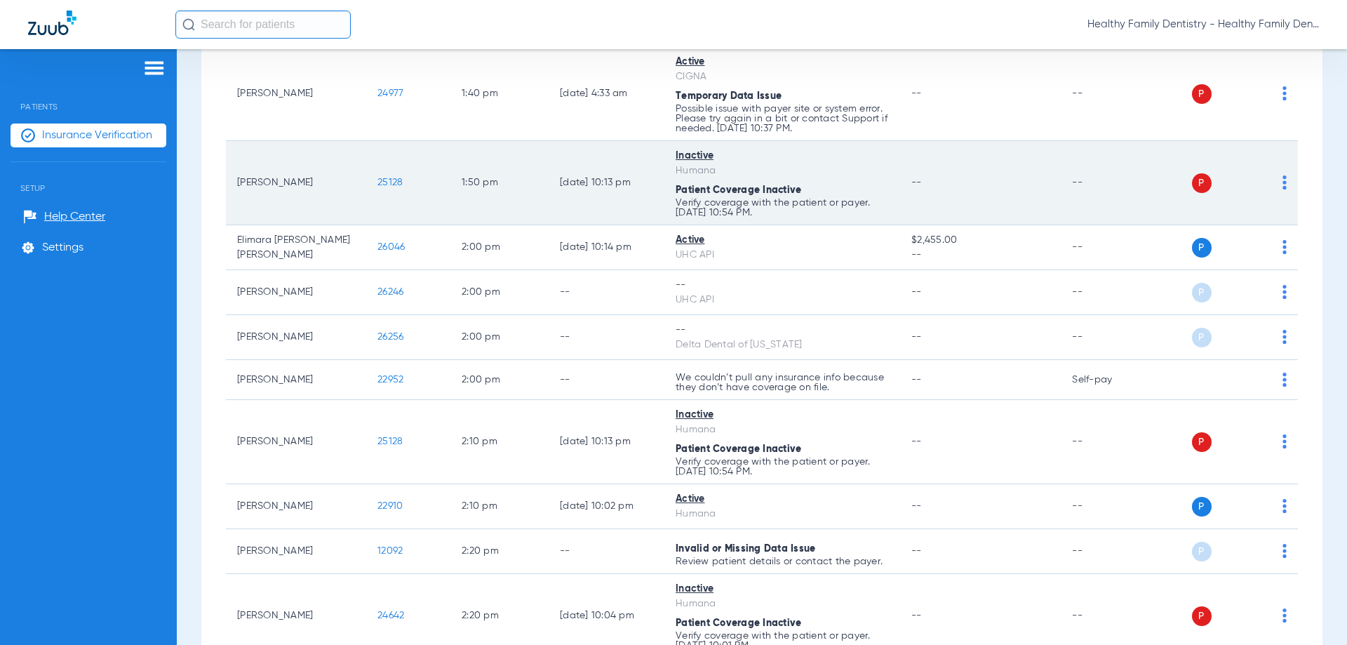
click at [396, 182] on span "25128" at bounding box center [389, 183] width 25 height 10
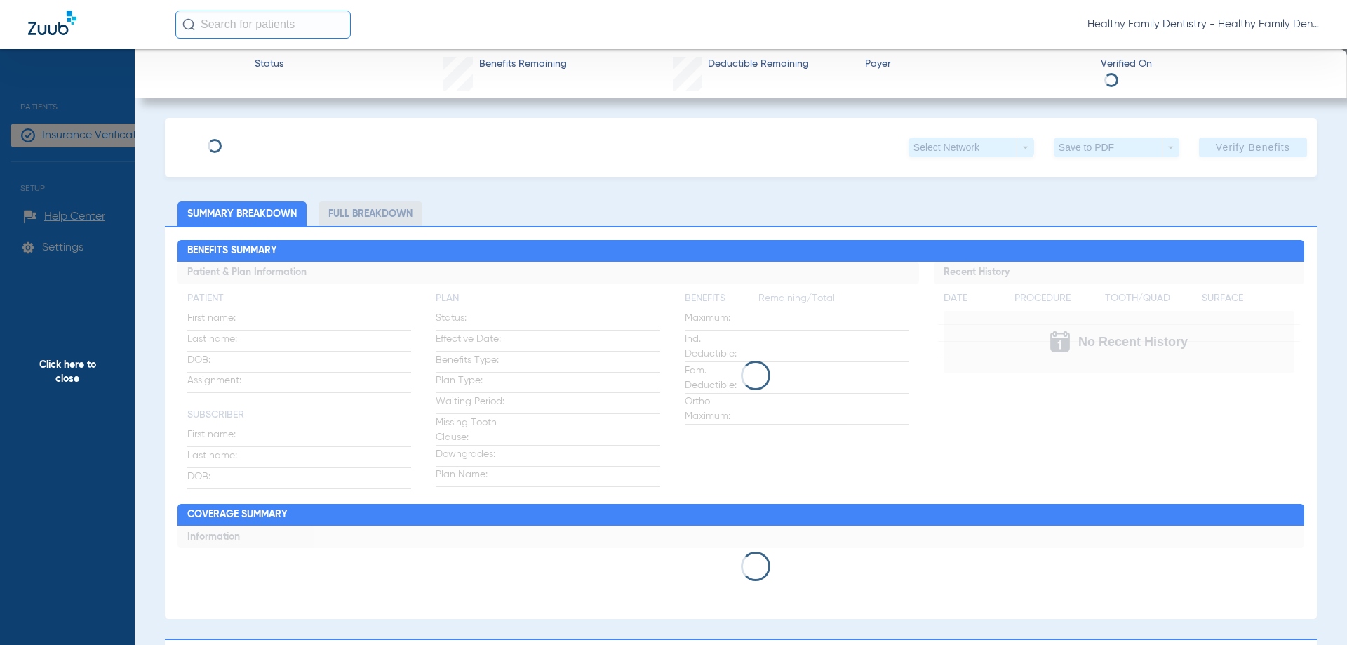
type input "[PERSON_NAME]"
type input "[DATE]"
type input "H73958477"
type input "675717"
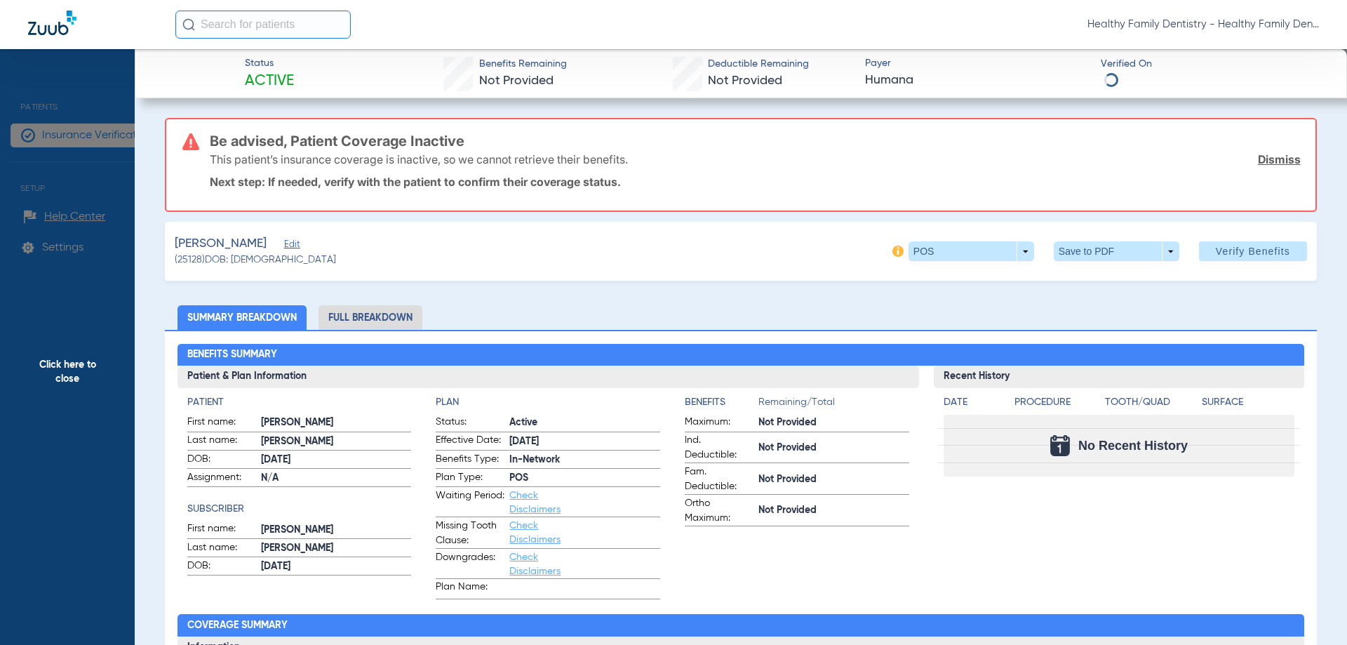
click at [279, 140] on h3 "Be advised, Patient Coverage Inactive" at bounding box center [755, 141] width 1091 height 14
click at [284, 246] on span "Edit" at bounding box center [290, 245] width 13 height 13
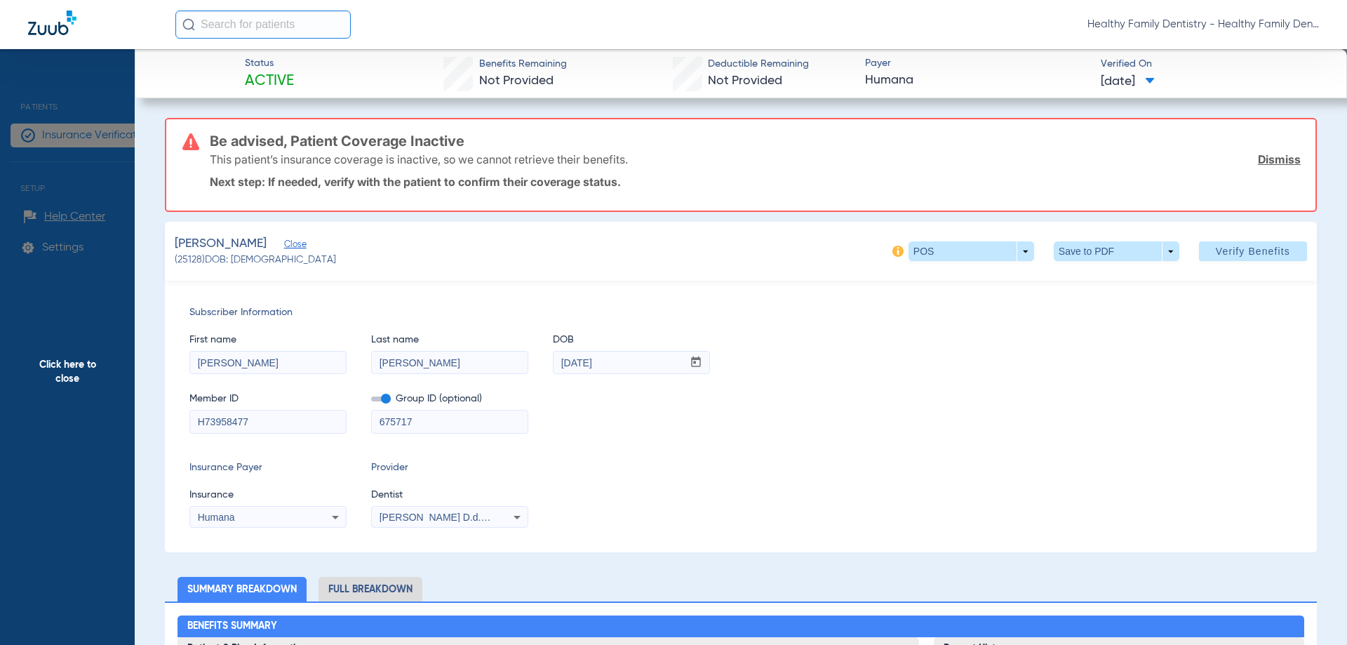
drag, startPoint x: 194, startPoint y: 422, endPoint x: 315, endPoint y: 424, distance: 120.7
click at [315, 424] on input "H73958477" at bounding box center [268, 421] width 156 height 22
click at [71, 370] on span "Click here to close" at bounding box center [67, 371] width 135 height 645
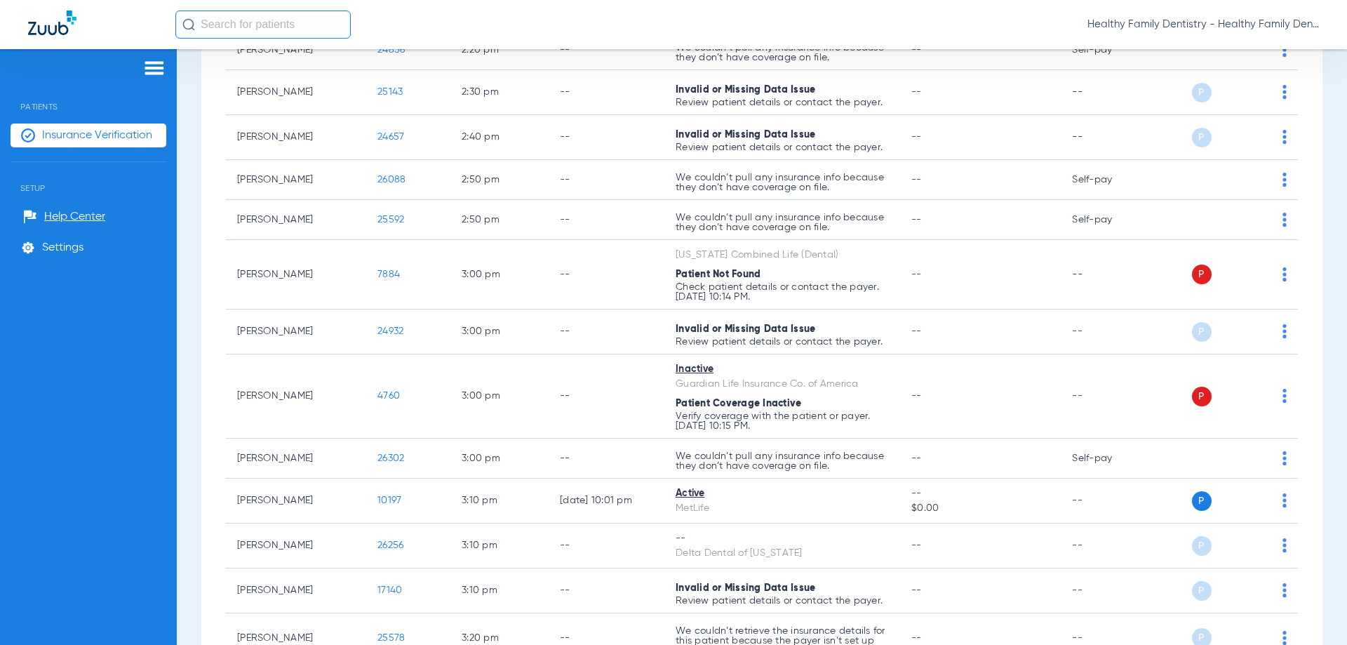
scroll to position [4329, 0]
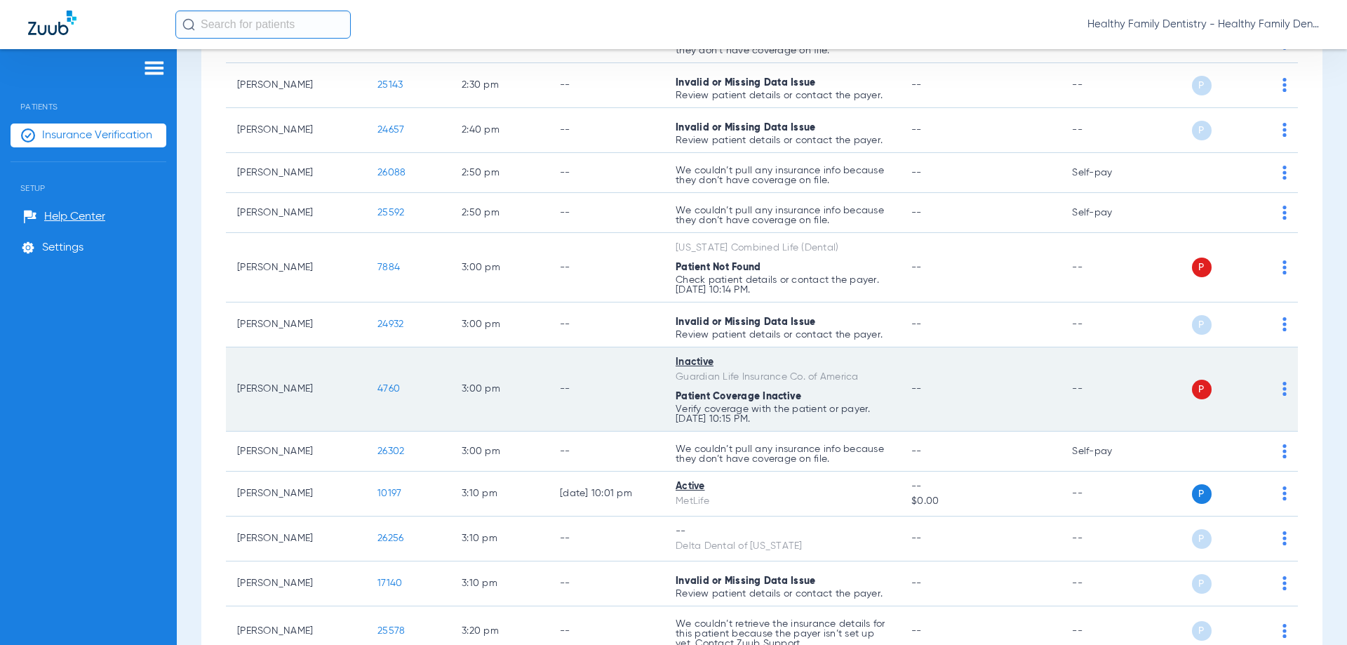
click at [391, 394] on span "4760" at bounding box center [388, 389] width 22 height 10
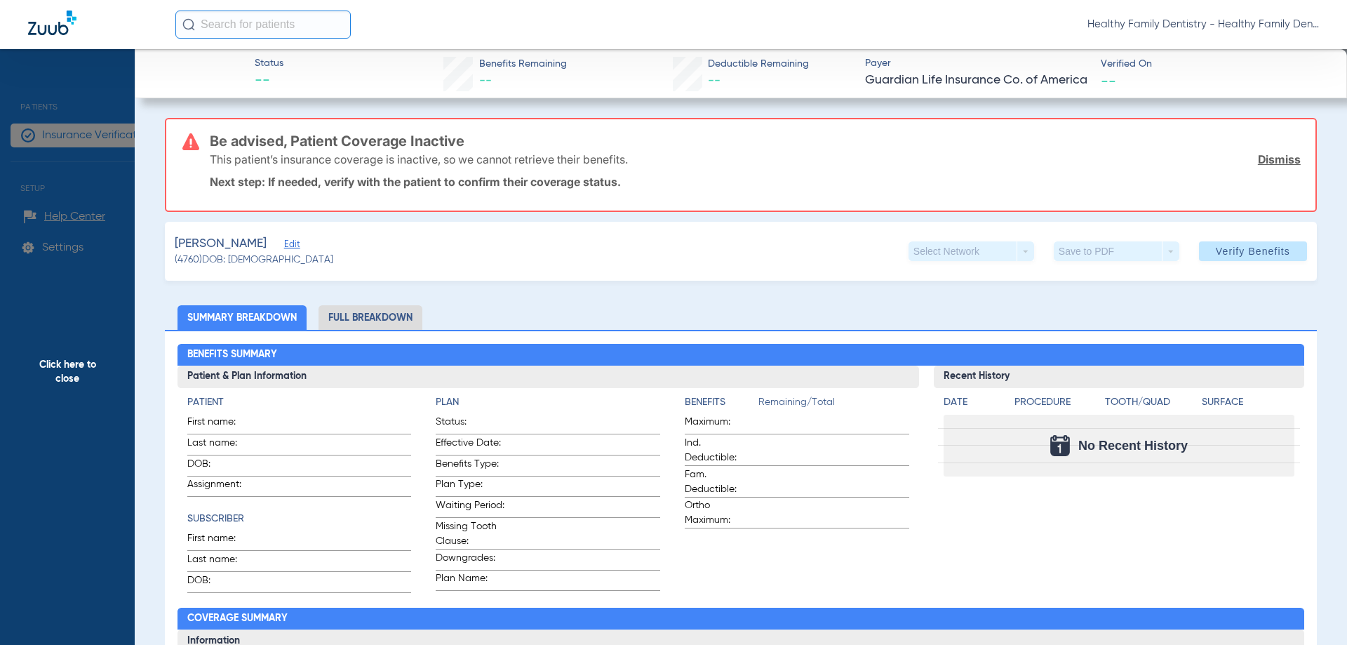
type input "[PERSON_NAME]"
type input "[DATE]"
type input "1900645709"
type input "01456050"
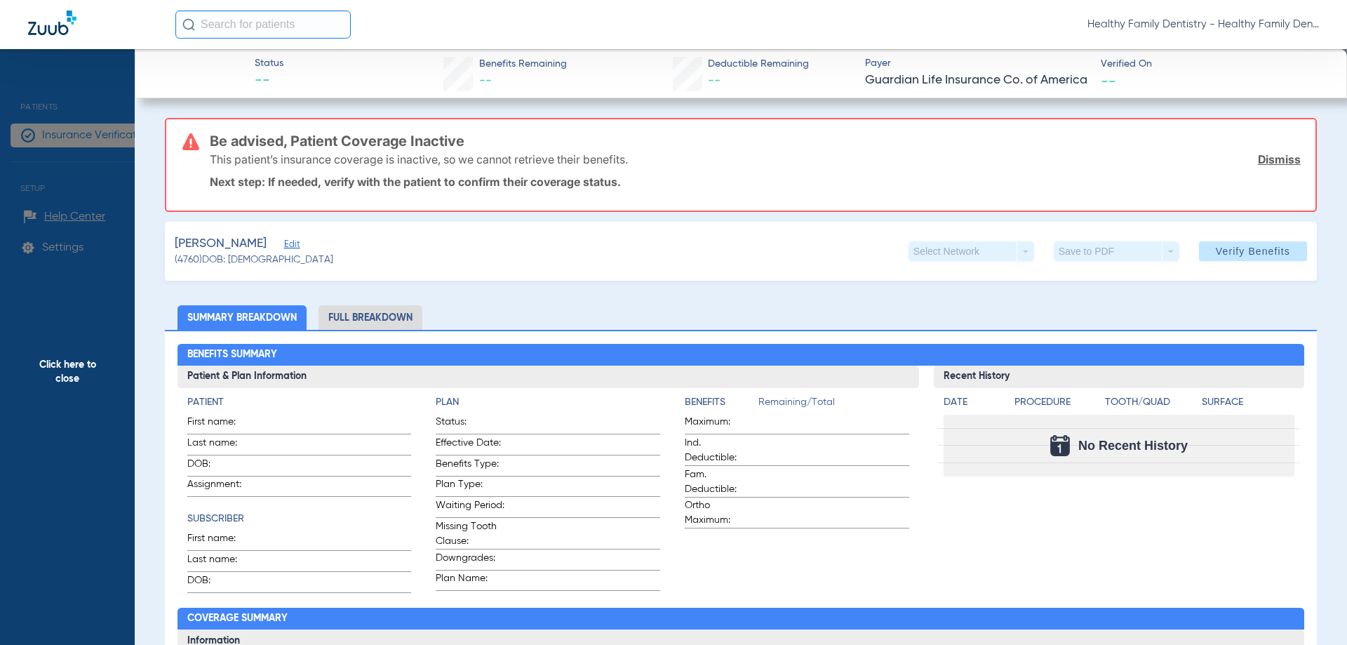
click at [284, 246] on span "Edit" at bounding box center [290, 245] width 13 height 13
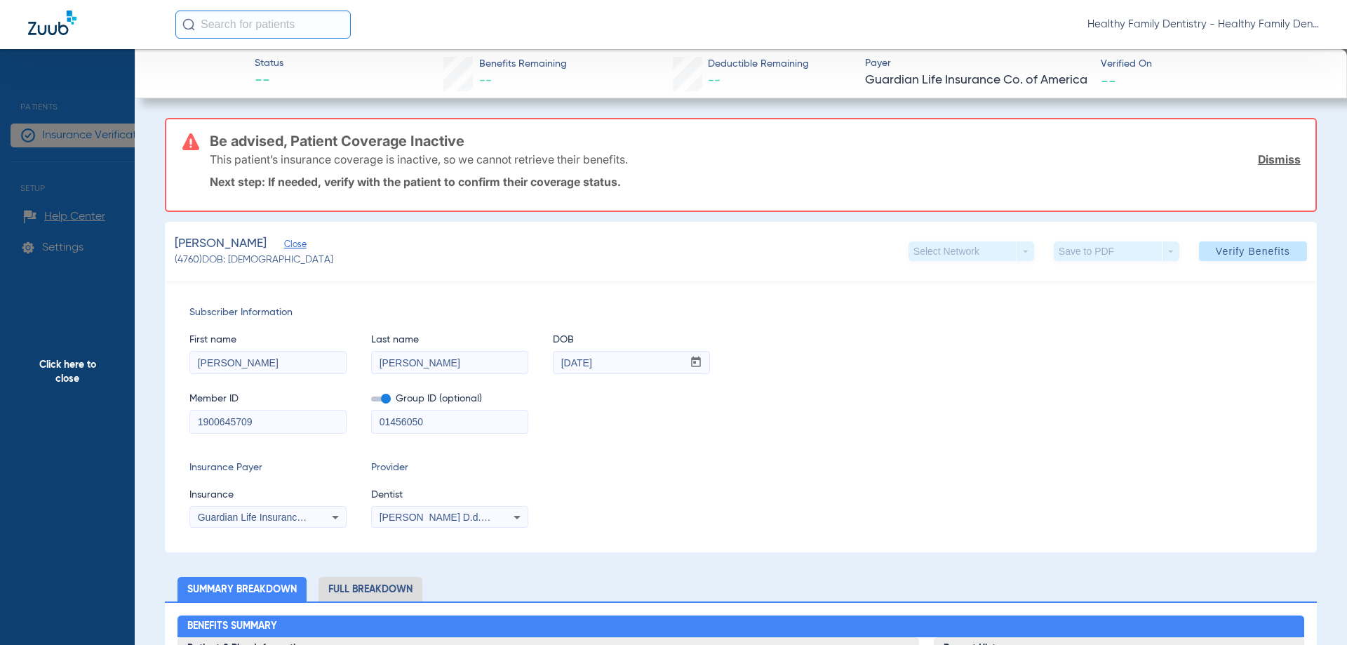
drag, startPoint x: 196, startPoint y: 422, endPoint x: 276, endPoint y: 424, distance: 80.0
click at [276, 424] on input "1900645709" at bounding box center [268, 421] width 156 height 22
click at [84, 368] on span "Click here to close" at bounding box center [67, 371] width 135 height 645
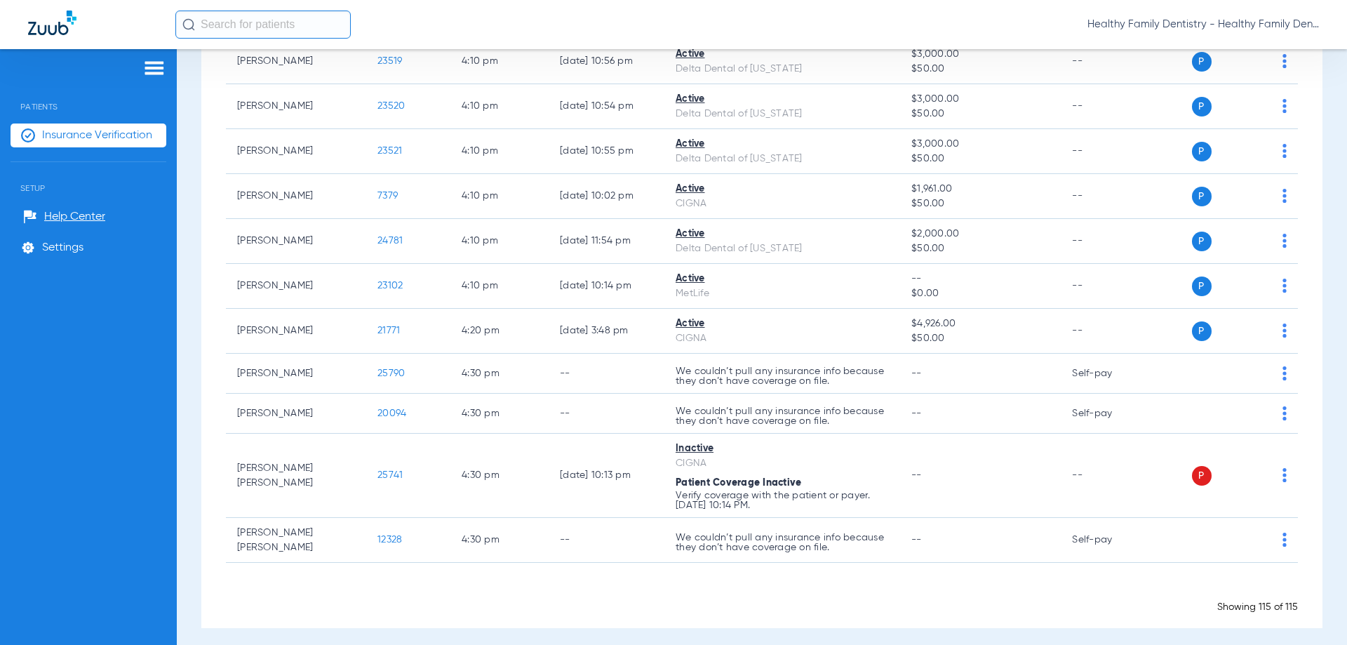
scroll to position [5363, 0]
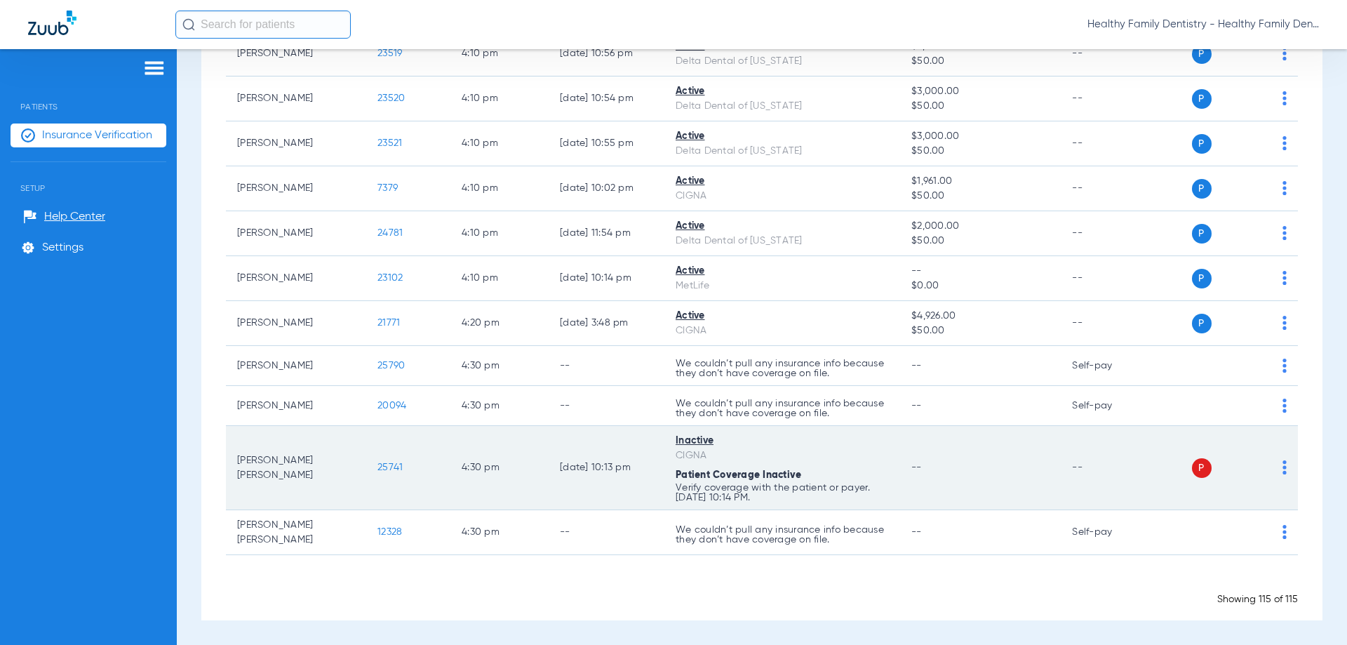
click at [395, 470] on span "25741" at bounding box center [389, 467] width 25 height 10
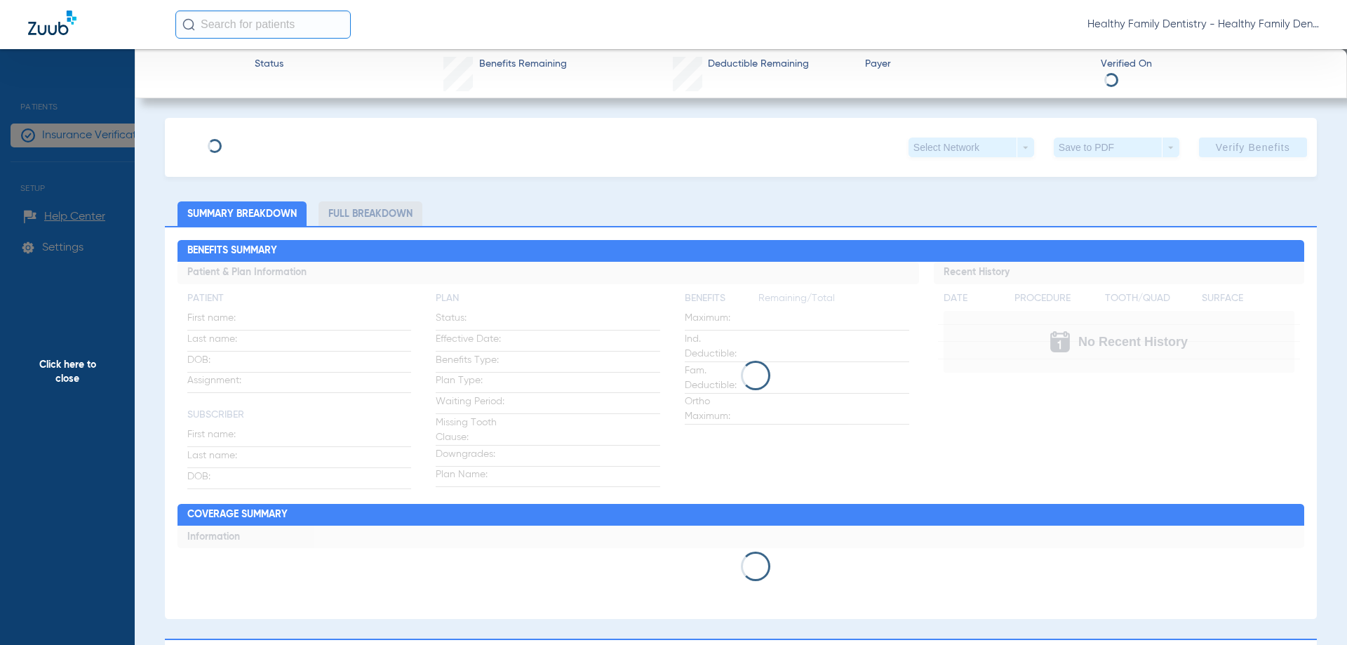
type input "Paulo"
type input "[PERSON_NAME] [PERSON_NAME]"
type input "[DATE]"
type input "12L5F3A46"
type input "2501940"
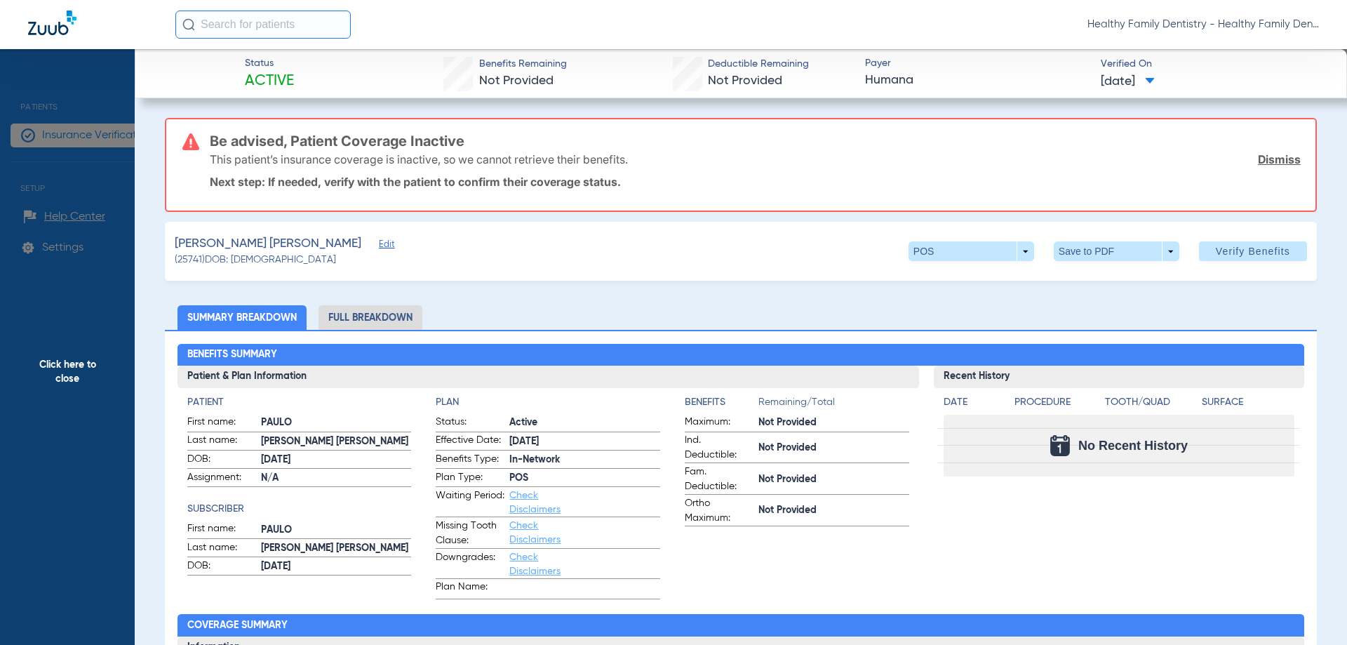
click at [379, 246] on span "Edit" at bounding box center [385, 245] width 13 height 13
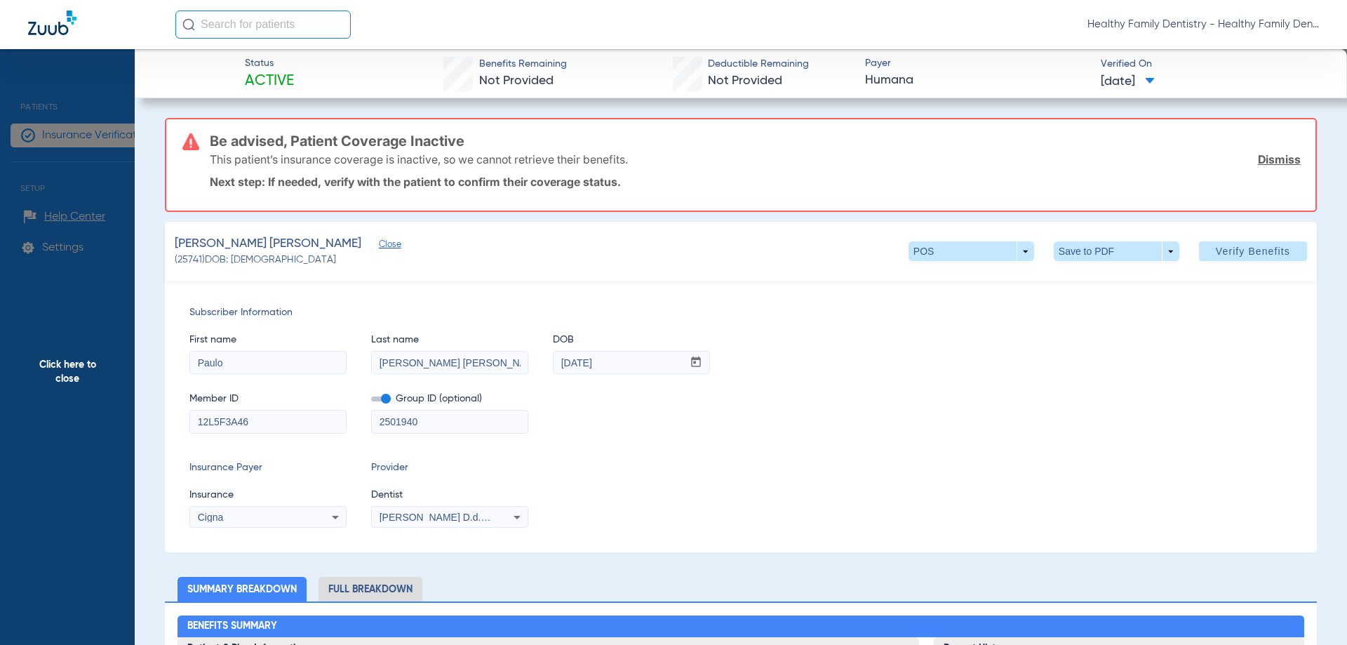
drag, startPoint x: 196, startPoint y: 419, endPoint x: 282, endPoint y: 423, distance: 86.4
click at [282, 423] on input "12L5F3A46" at bounding box center [268, 421] width 156 height 22
click at [290, 412] on input "12L5F3A46" at bounding box center [268, 421] width 156 height 22
drag, startPoint x: 265, startPoint y: 427, endPoint x: 198, endPoint y: 422, distance: 66.8
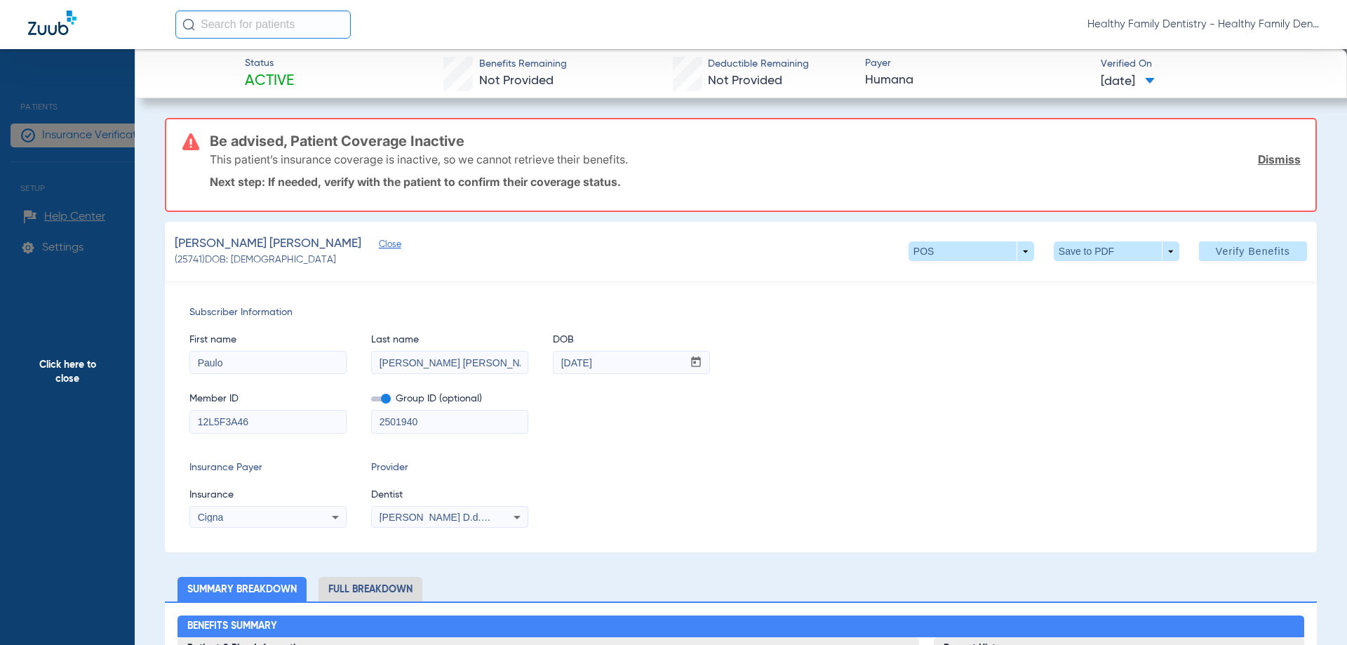
click at [64, 370] on span "Click here to close" at bounding box center [67, 371] width 135 height 645
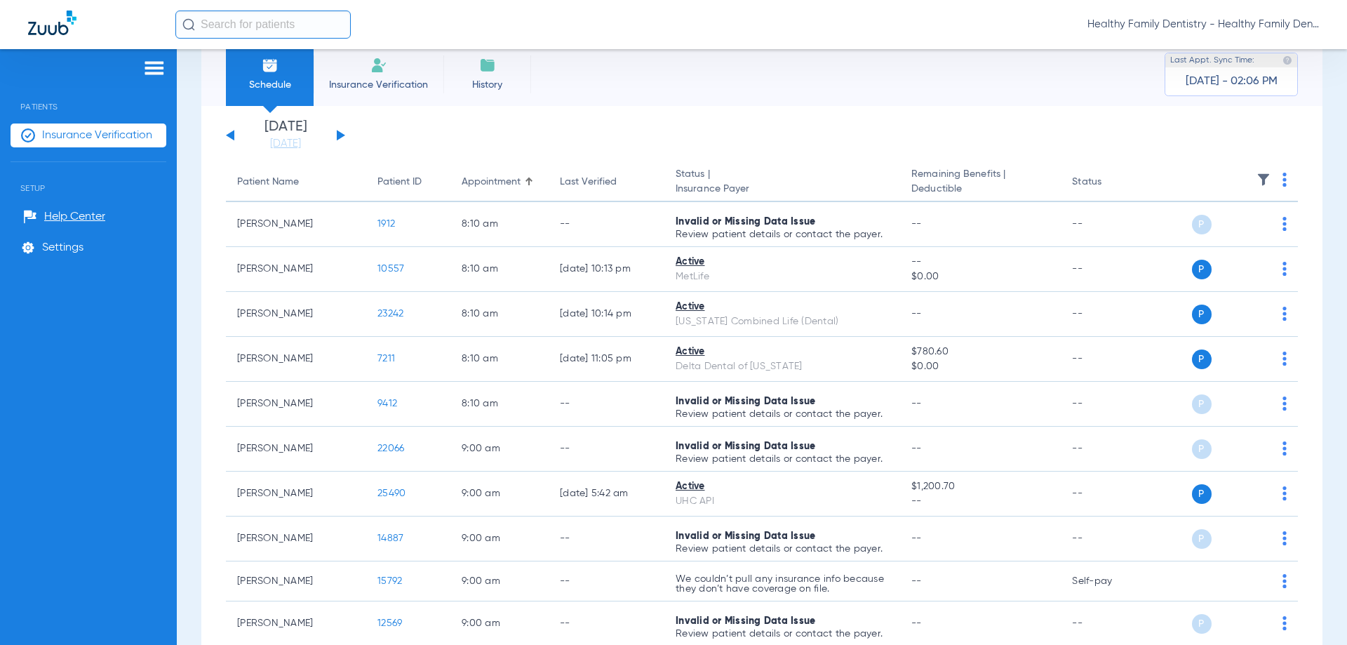
scroll to position [0, 0]
